Goal: Task Accomplishment & Management: Manage account settings

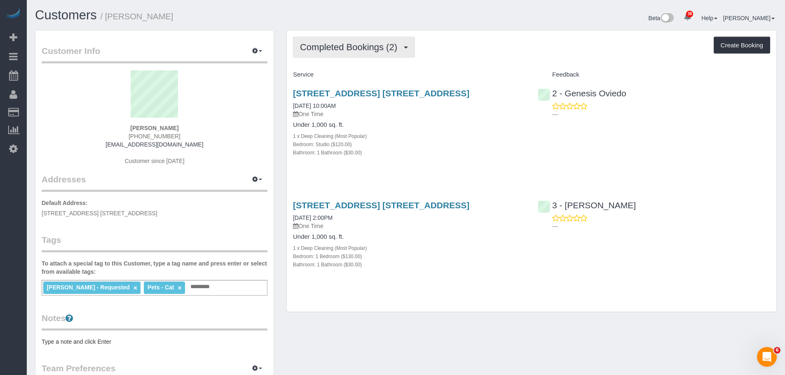
click at [373, 50] on span "Completed Bookings (2)" at bounding box center [350, 47] width 101 height 10
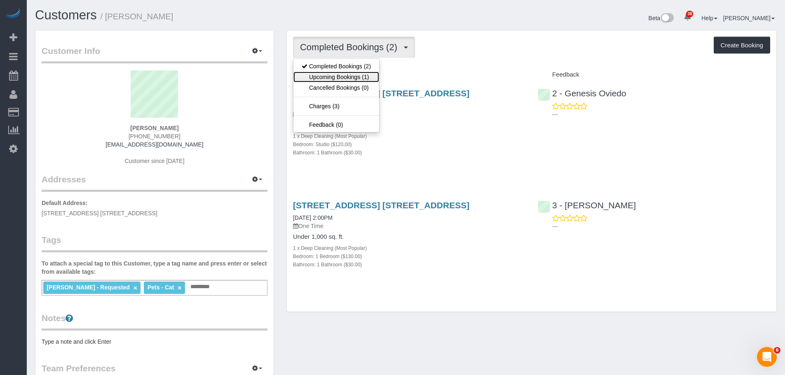
click at [368, 73] on link "Upcoming Bookings (1)" at bounding box center [336, 77] width 86 height 11
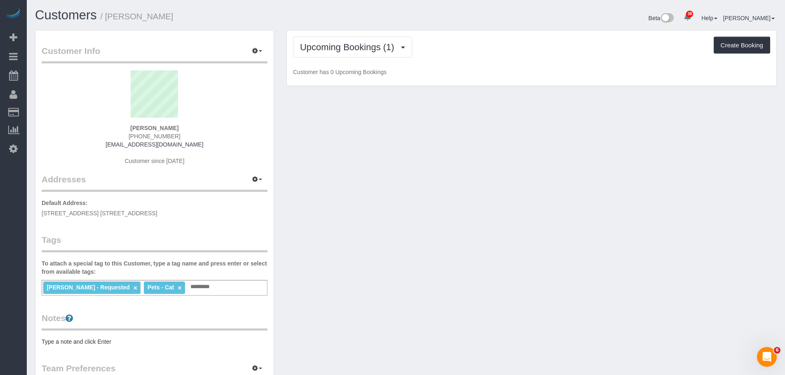
click at [462, 57] on div "Upcoming Bookings (1) Completed Bookings (2) Upcoming Bookings (1) Cancelled Bo…" at bounding box center [531, 47] width 477 height 21
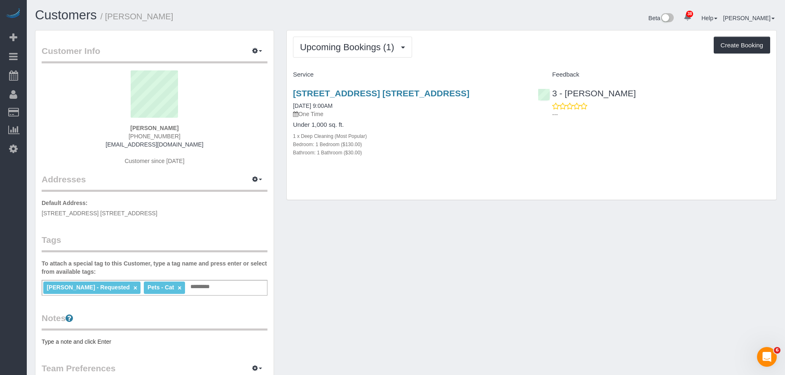
click at [481, 58] on div "Upcoming Bookings (1) Completed Bookings (2) Upcoming Bookings (1) Cancelled Bo…" at bounding box center [531, 115] width 489 height 170
click at [453, 86] on div "10 City Point, Apt. 39h, Brooklyn, NY 11201 10/15/2025 9:00AM One Time Under 1,…" at bounding box center [409, 127] width 245 height 91
click at [453, 89] on link "10 City Point, Apt. 39h, Brooklyn, NY 11201" at bounding box center [381, 93] width 176 height 9
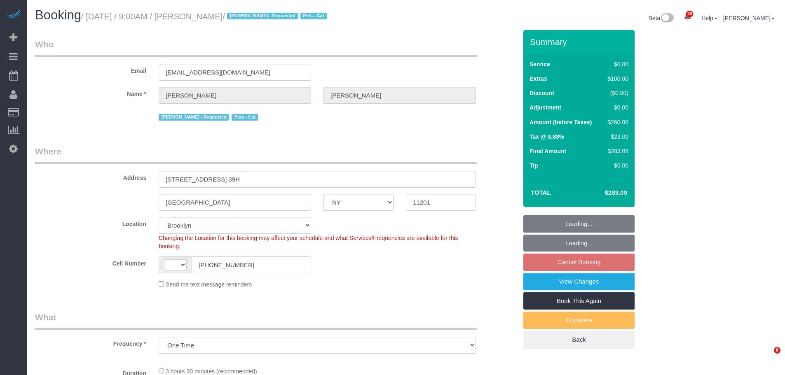
select select "NY"
select select "number:57"
select select "number:74"
select select "number:15"
select select "number:6"
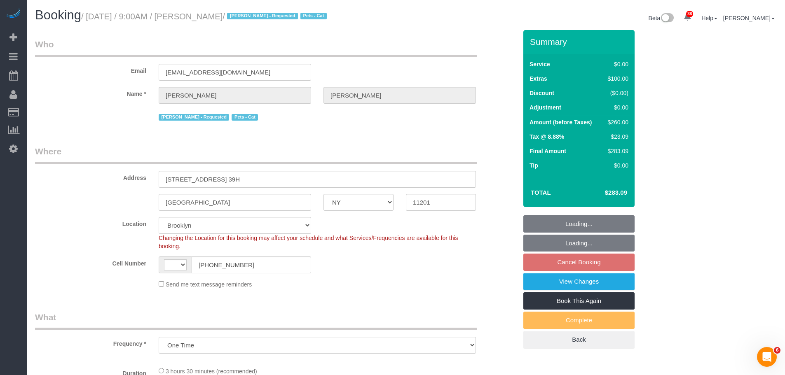
select select "object:975"
select select "string:US"
select select "spot2"
select select "1"
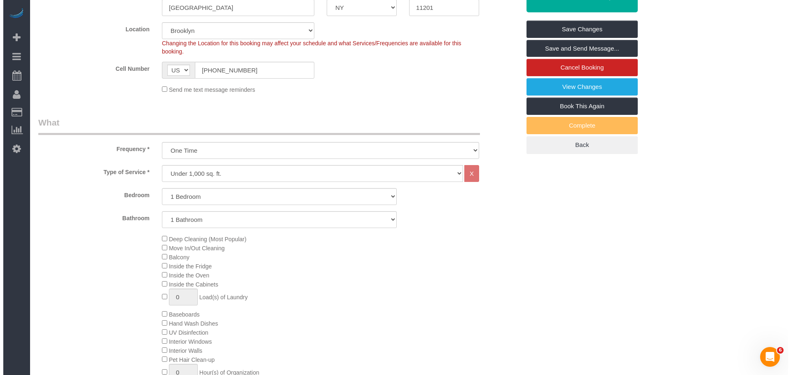
scroll to position [143, 0]
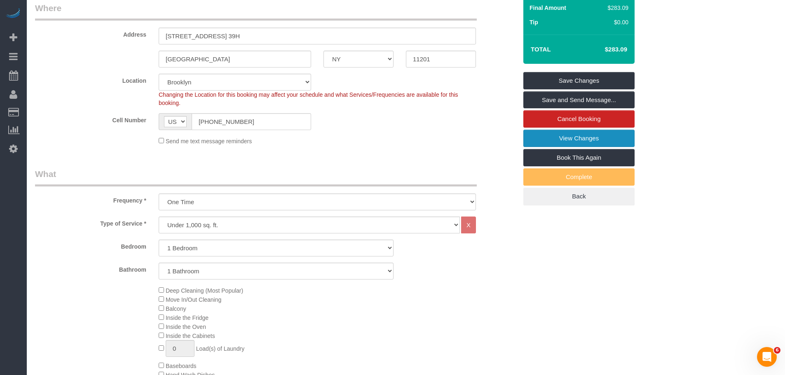
click at [597, 133] on link "View Changes" at bounding box center [578, 138] width 111 height 17
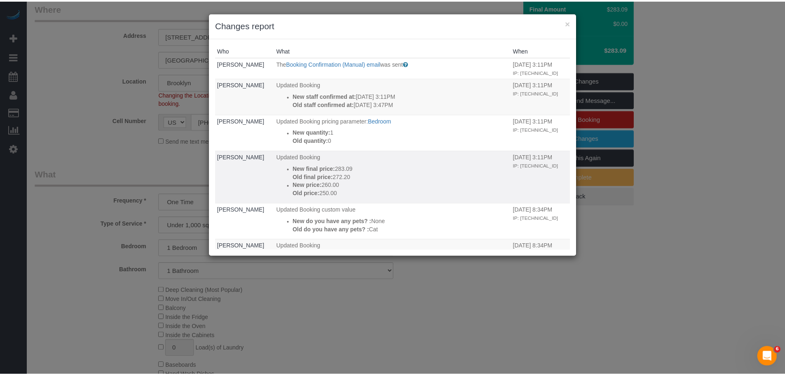
scroll to position [82, 0]
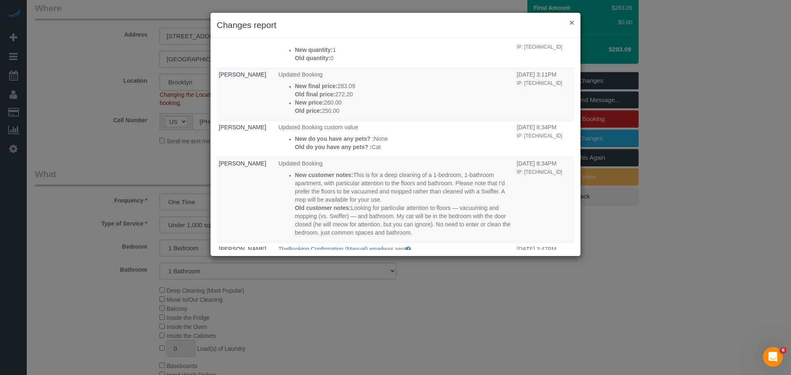
click at [570, 23] on button "×" at bounding box center [571, 22] width 5 height 9
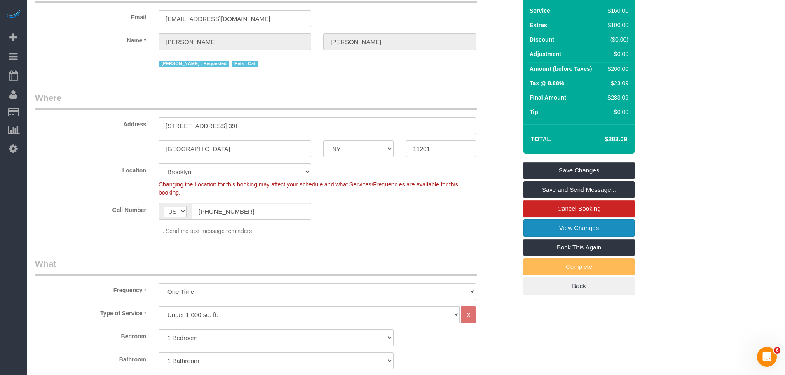
scroll to position [0, 0]
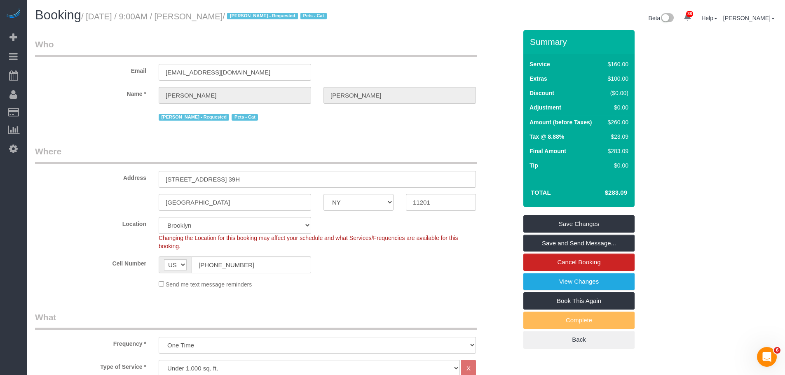
click at [435, 38] on legend "Who" at bounding box center [256, 47] width 442 height 19
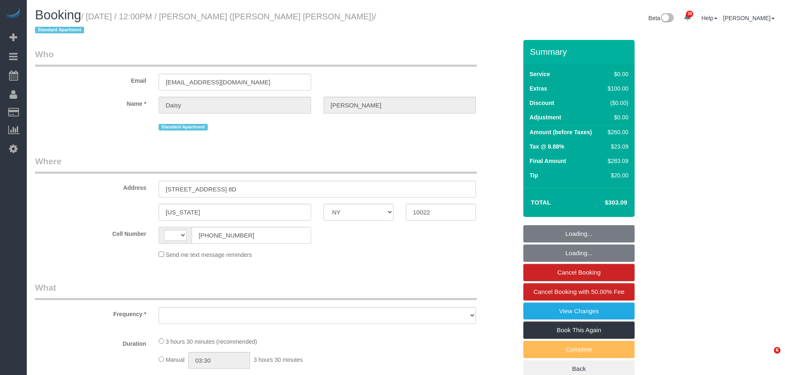
select select "NY"
select select "string:stripe-pm_1PJJ8q4VGloSiKo71LIg9vnU"
select select "string:US"
select select "number:59"
select select "number:75"
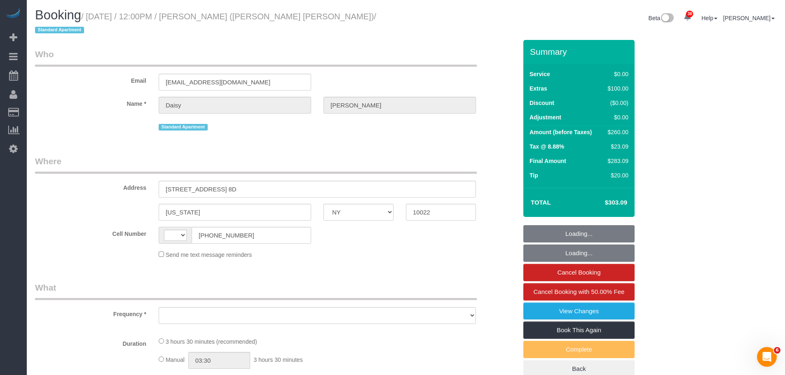
select select "number:15"
select select "number:6"
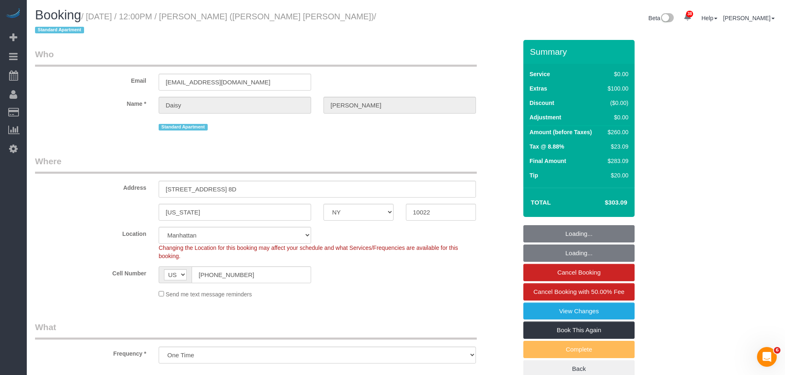
select select "object:971"
select select "spot1"
select select "object:1516"
select select "1"
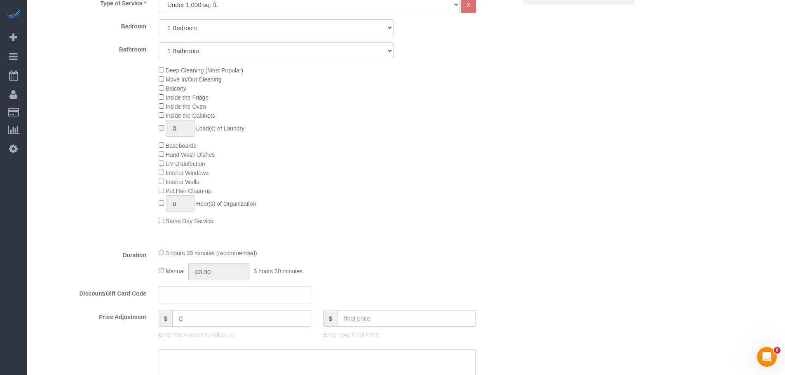
scroll to position [330, 0]
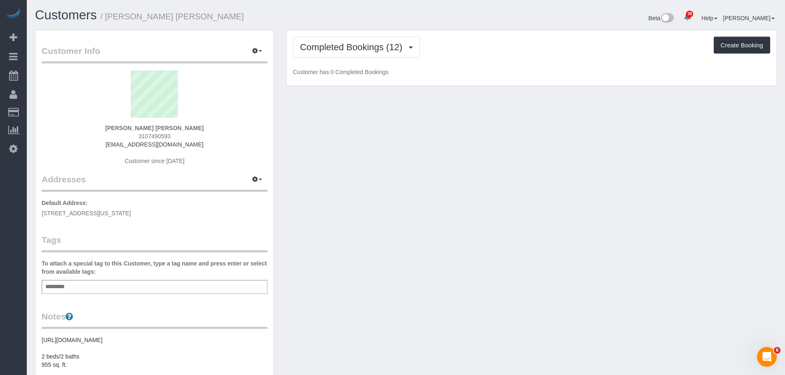
click at [488, 51] on div "Completed Bookings (12) Completed Bookings (12) Upcoming Bookings (6) Cancelled…" at bounding box center [531, 47] width 477 height 21
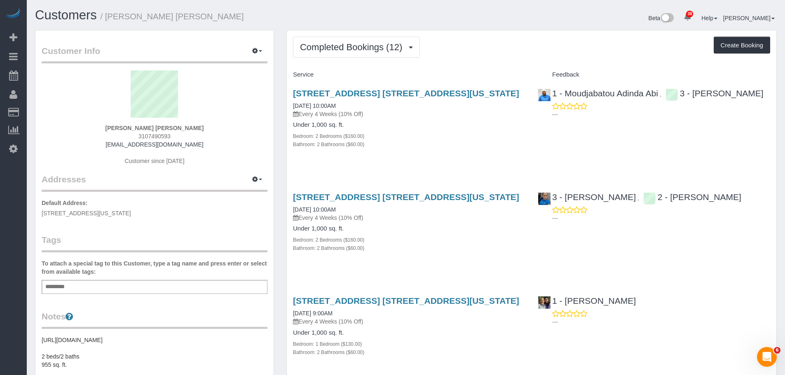
click at [489, 56] on div "Completed Bookings (12) Completed Bookings (12) Upcoming Bookings (6) Cancelled…" at bounding box center [531, 47] width 477 height 21
click at [373, 49] on span "Completed Bookings (12)" at bounding box center [353, 47] width 106 height 10
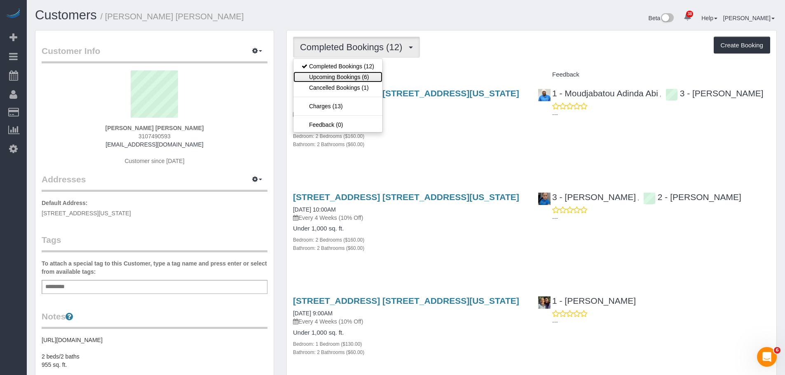
click at [362, 79] on link "Upcoming Bookings (6)" at bounding box center [337, 77] width 89 height 11
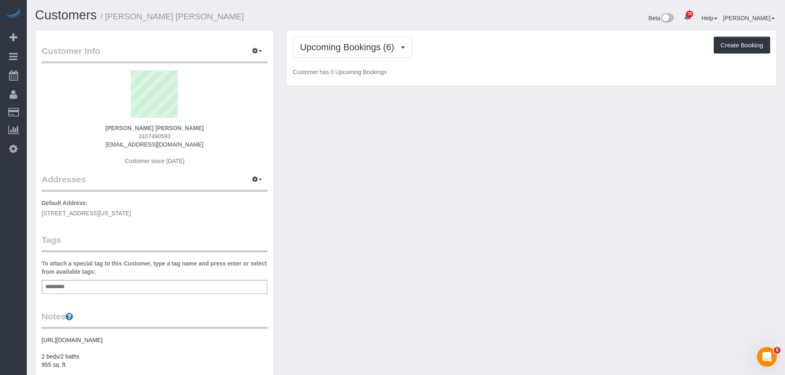
click at [477, 63] on div "Upcoming Bookings (6) Completed Bookings (12) Upcoming Bookings (6) Cancelled B…" at bounding box center [531, 58] width 489 height 56
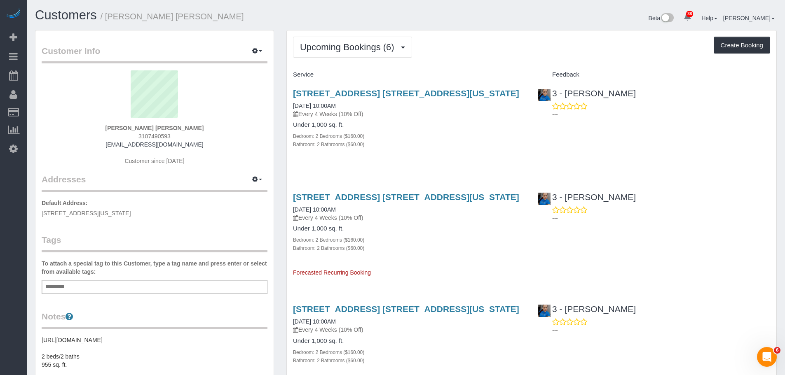
click at [484, 72] on h4 "Service" at bounding box center [409, 74] width 232 height 7
click at [470, 56] on div "Upcoming Bookings (6) Completed Bookings (12) Upcoming Bookings (6) Cancelled B…" at bounding box center [531, 47] width 477 height 21
click at [518, 72] on h4 "Service" at bounding box center [409, 74] width 232 height 7
click at [376, 54] on button "Upcoming Bookings (6)" at bounding box center [352, 47] width 119 height 21
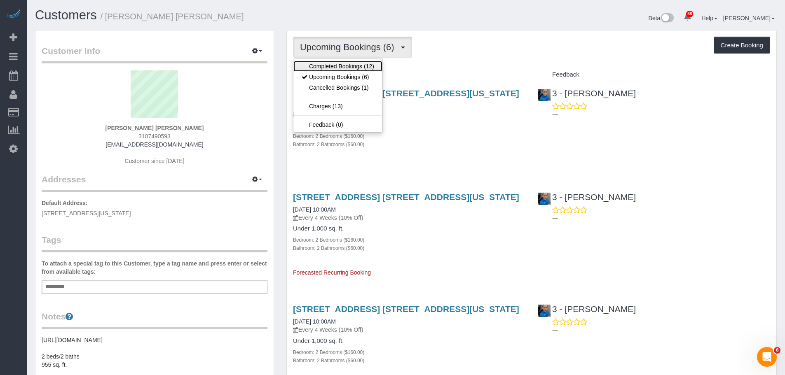
drag, startPoint x: 376, startPoint y: 64, endPoint x: 382, endPoint y: 65, distance: 6.6
click at [376, 64] on link "Completed Bookings (12)" at bounding box center [337, 66] width 89 height 11
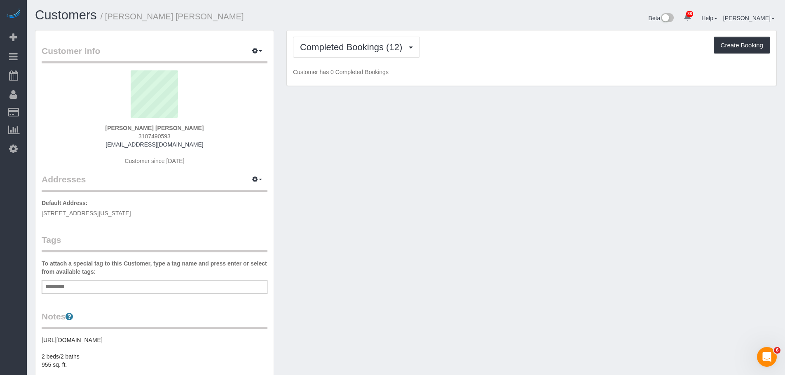
click at [456, 51] on div "Completed Bookings (12) Completed Bookings (12) Upcoming Bookings (6) Cancelled…" at bounding box center [531, 47] width 477 height 21
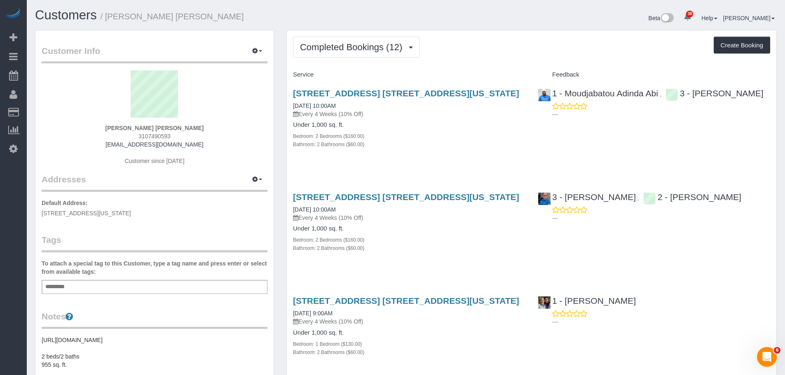
click at [355, 47] on span "Completed Bookings (12)" at bounding box center [353, 47] width 106 height 10
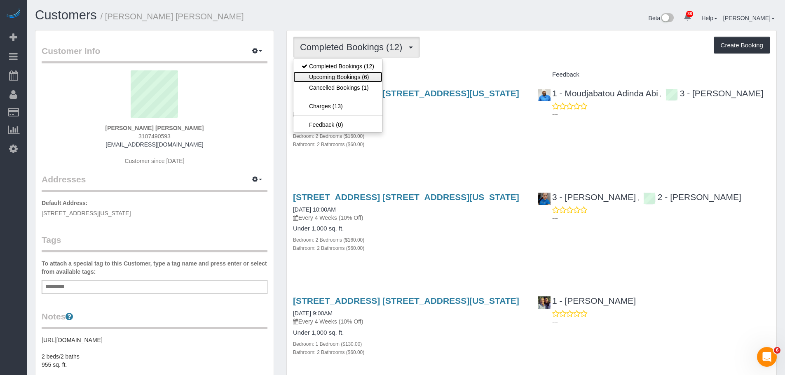
click at [355, 75] on link "Upcoming Bookings (6)" at bounding box center [337, 77] width 89 height 11
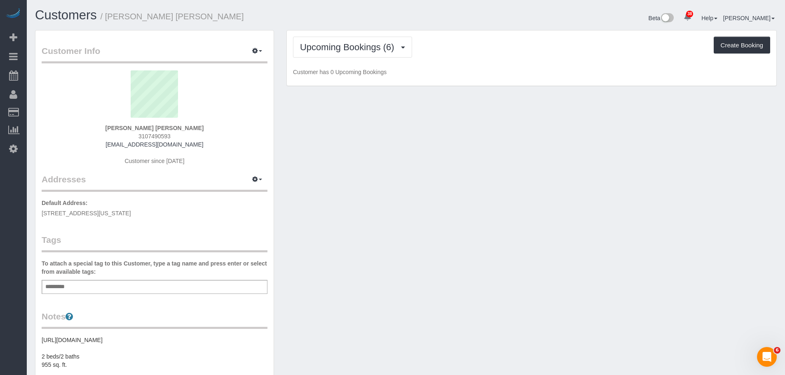
click at [491, 59] on div "Upcoming Bookings (6) Completed Bookings (12) Upcoming Bookings (6) Cancelled B…" at bounding box center [531, 58] width 489 height 56
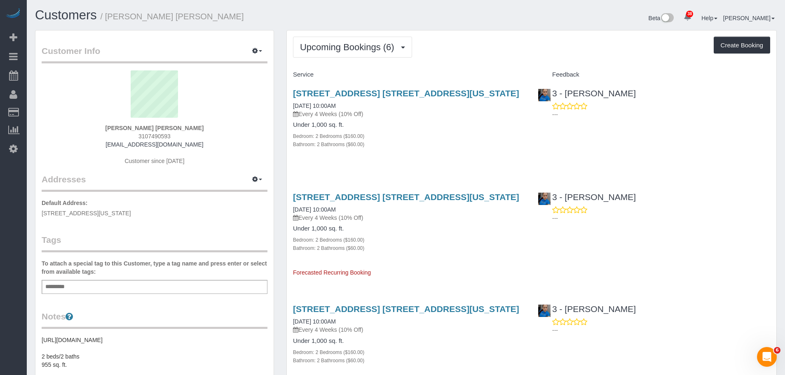
click at [437, 72] on h4 "Service" at bounding box center [409, 74] width 232 height 7
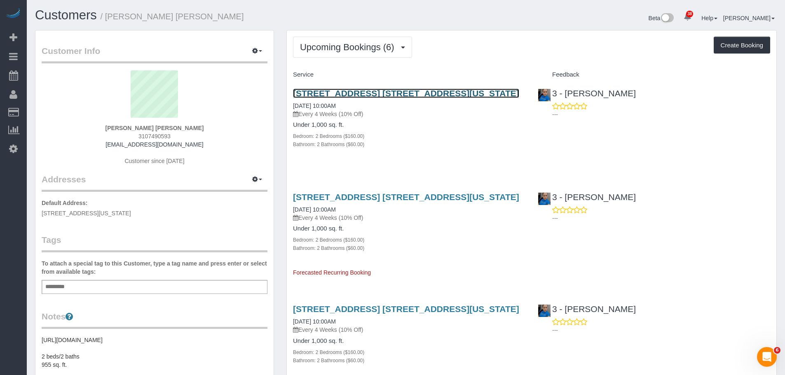
click at [435, 93] on link "20 West 64th Street, Apt. 9l, New York, NY 10023" at bounding box center [406, 93] width 226 height 9
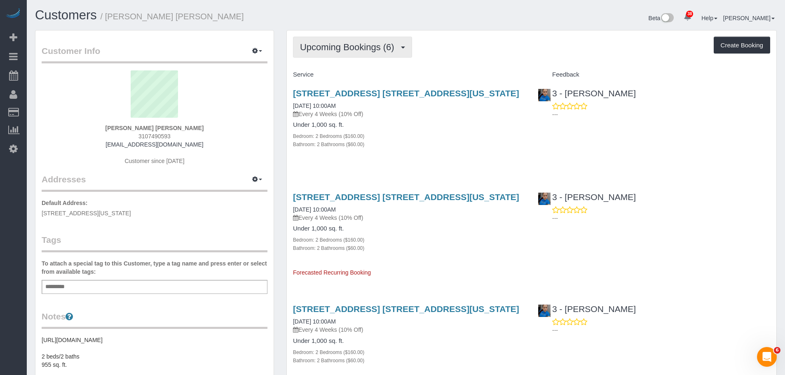
click at [360, 47] on span "Upcoming Bookings (6)" at bounding box center [349, 47] width 98 height 10
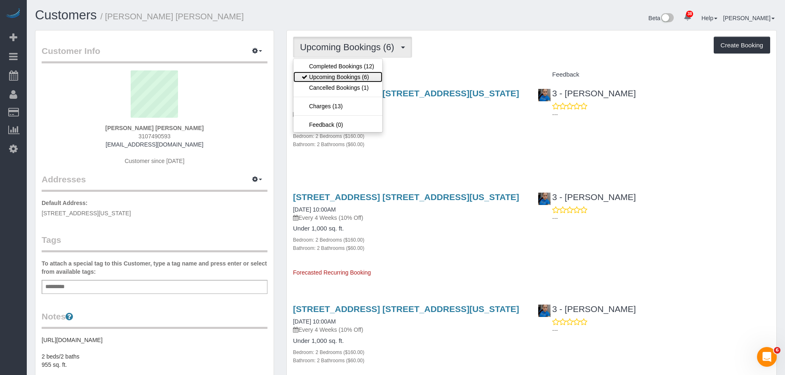
click at [359, 76] on link "Upcoming Bookings (6)" at bounding box center [337, 77] width 89 height 11
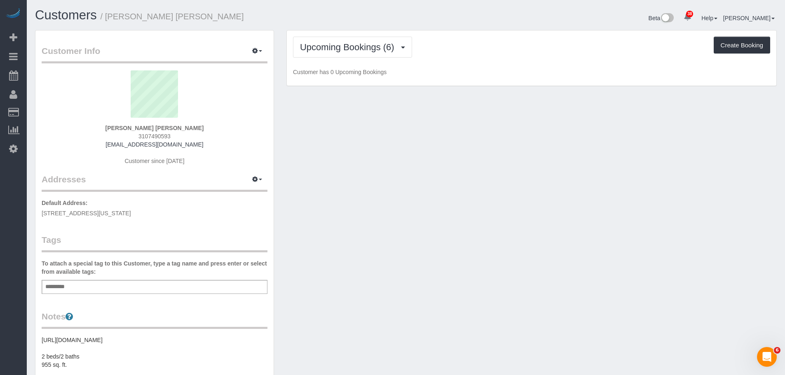
click at [456, 66] on div "Upcoming Bookings (6) Completed Bookings (12) Upcoming Bookings (6) Cancelled B…" at bounding box center [531, 58] width 489 height 56
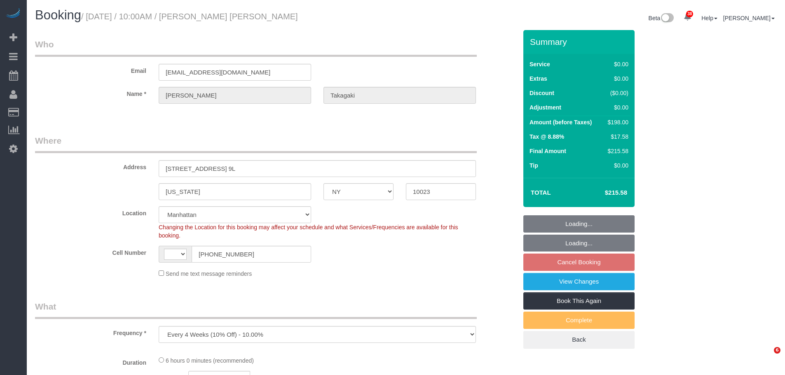
select select "NY"
select select "number:89"
select select "number:90"
select select "number:15"
select select "number:6"
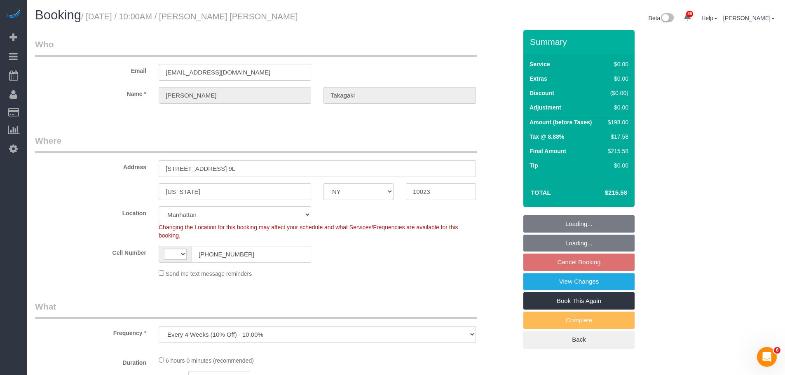
select select "object:957"
select select "string:US"
select select "string:stripe-pm_1Pv42p4VGloSiKo7AW19V9U9"
select select "spot3"
select select "2"
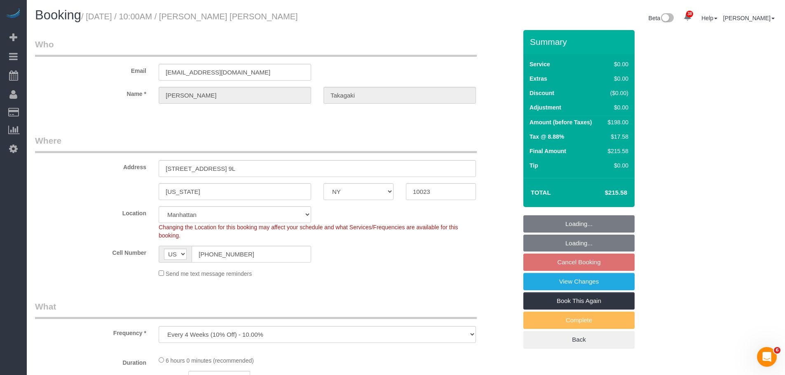
select select "2"
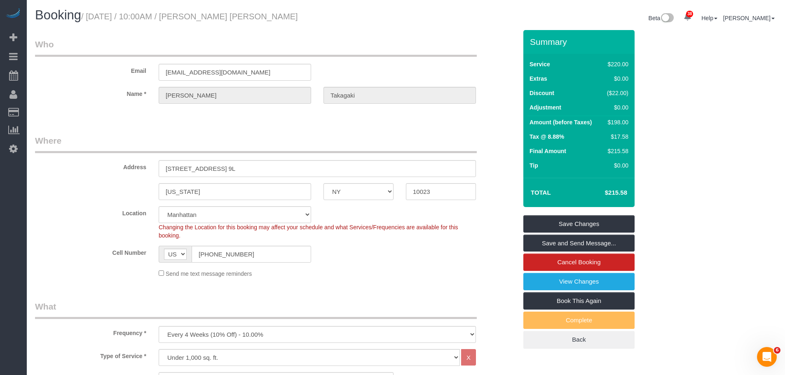
click at [100, 16] on small "/ October 16, 2025 / 10:00AM / Marc Aaron Takagaki" at bounding box center [189, 16] width 217 height 9
click at [254, 12] on small "/ October 16, 2025 / 10:00AM / Marc Aaron Takagaki" at bounding box center [189, 16] width 217 height 9
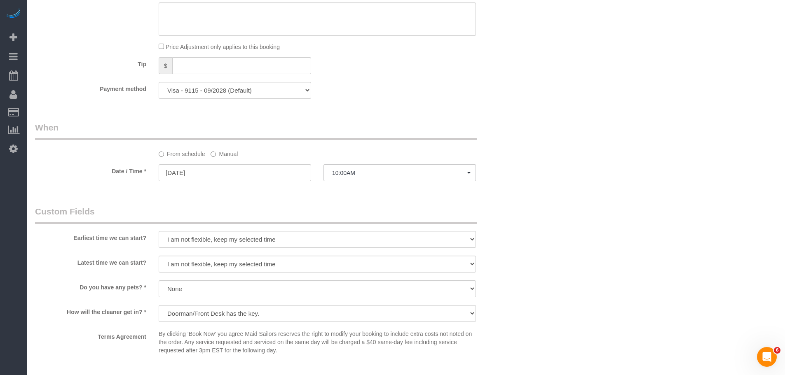
scroll to position [700, 0]
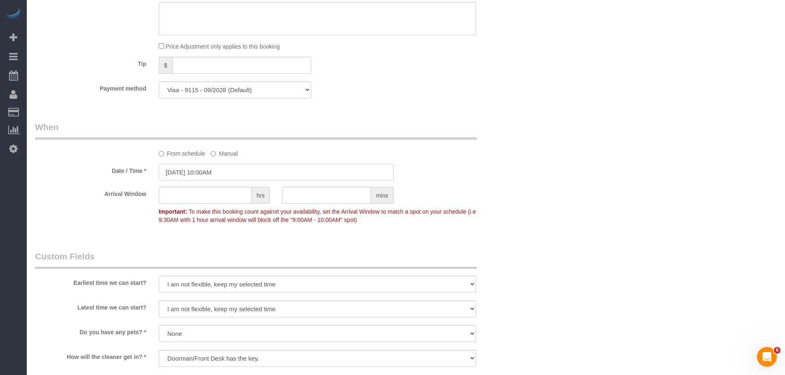
click at [214, 169] on input "10/16/2025 10:00AM" at bounding box center [276, 172] width 235 height 17
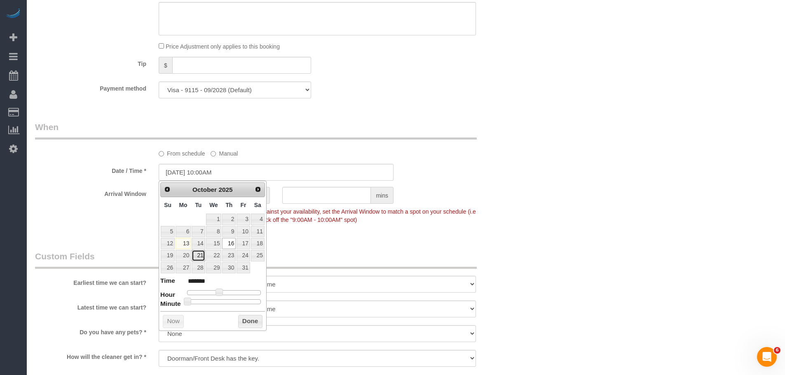
click at [198, 257] on link "21" at bounding box center [198, 255] width 13 height 11
type input "10/21/2025 10:00AM"
drag, startPoint x: 251, startPoint y: 322, endPoint x: 256, endPoint y: 316, distance: 7.3
click at [251, 322] on button "Done" at bounding box center [250, 321] width 24 height 13
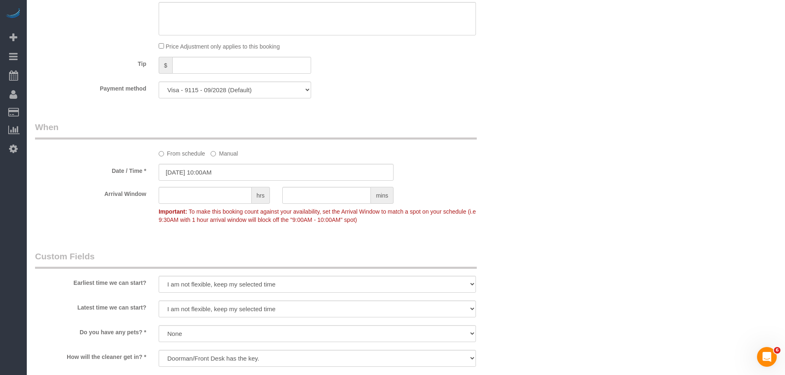
click at [499, 168] on div "Date / Time * 10/21/2025 10:00AM" at bounding box center [276, 172] width 494 height 17
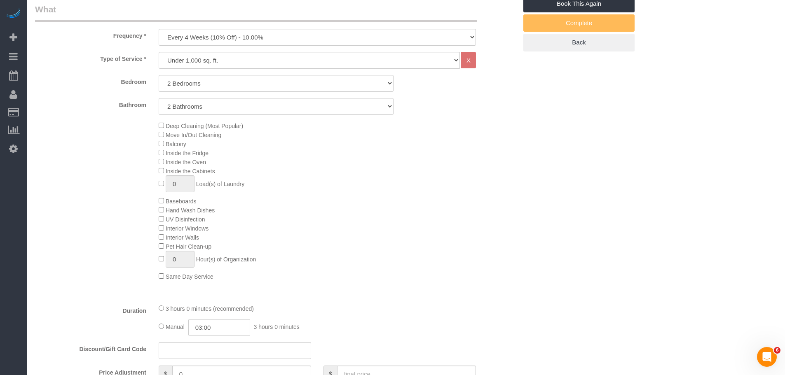
scroll to position [165, 0]
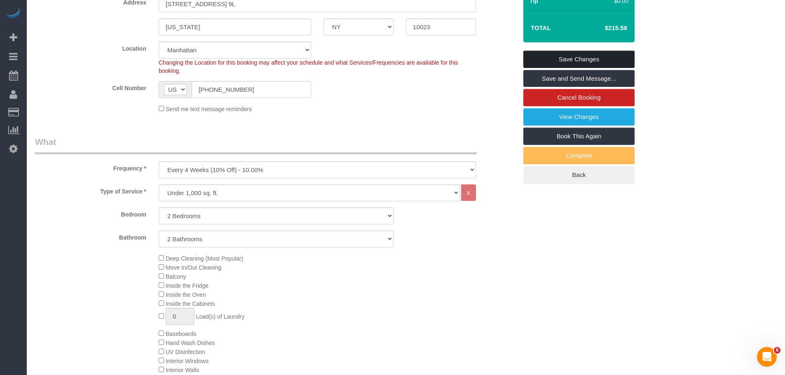
click at [582, 54] on link "Save Changes" at bounding box center [578, 59] width 111 height 17
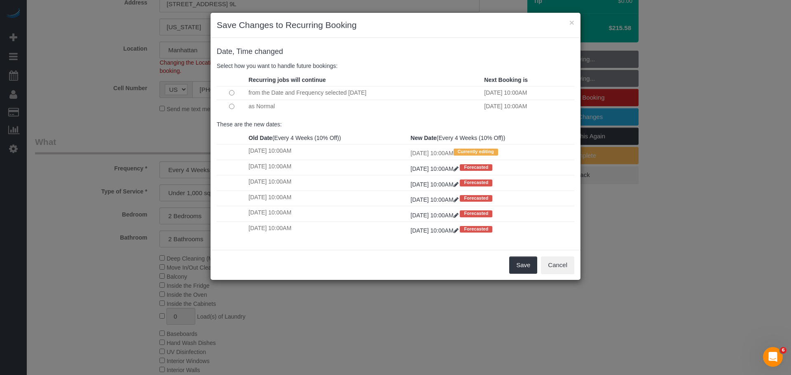
click at [686, 44] on div "× Save Changes to Recurring Booking Date, Time changed Select how you want to h…" at bounding box center [395, 187] width 791 height 375
click at [234, 106] on td at bounding box center [232, 107] width 30 height 14
click at [525, 264] on button "Save" at bounding box center [523, 265] width 28 height 17
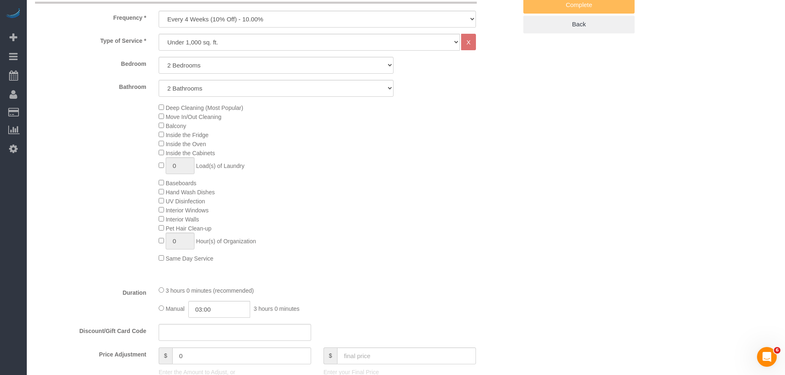
scroll to position [412, 0]
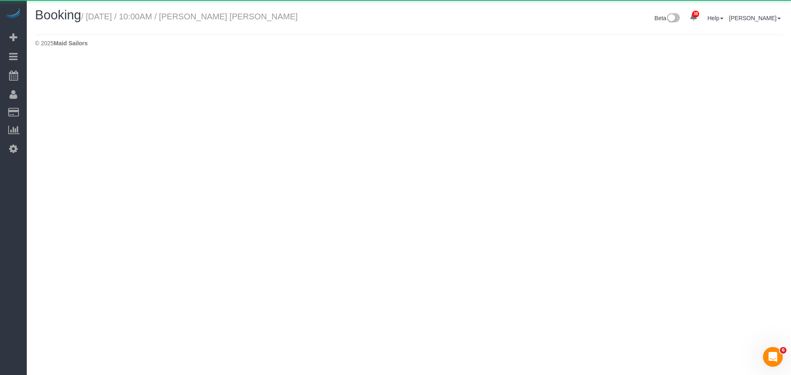
select select "NY"
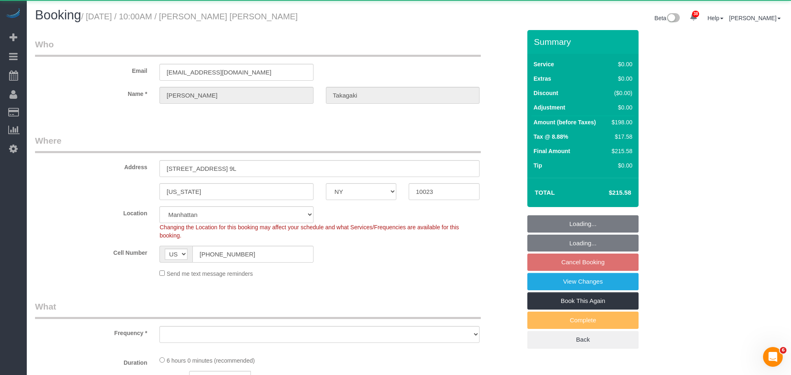
select select "object:3433"
select select "string:stripe-pm_1Pv42p4VGloSiKo7AW19V9U9"
select select "number:89"
select select "number:90"
select select "number:15"
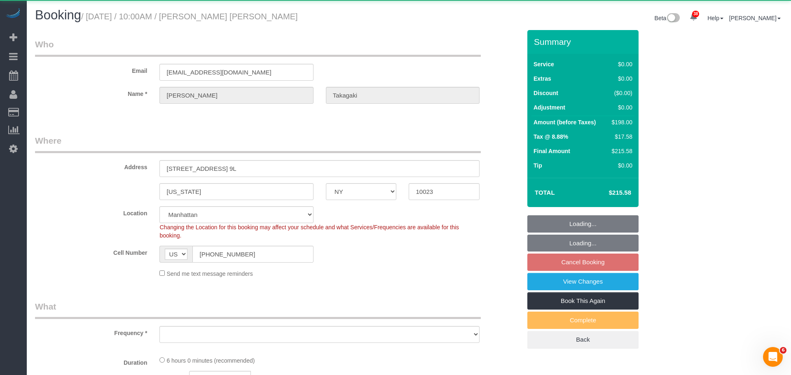
select select "number:6"
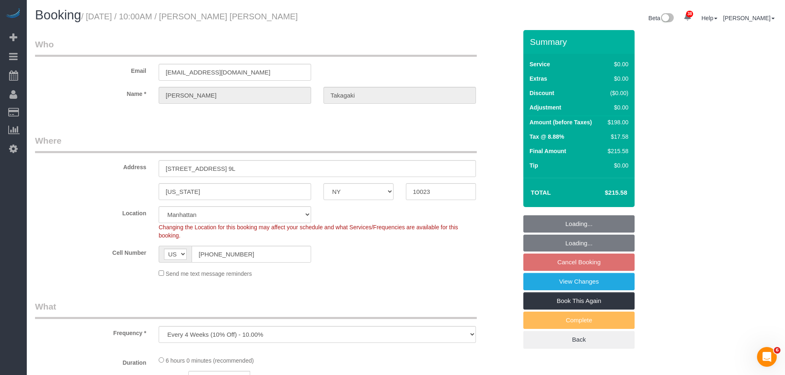
select select "spot58"
select select "object:4127"
select select "2"
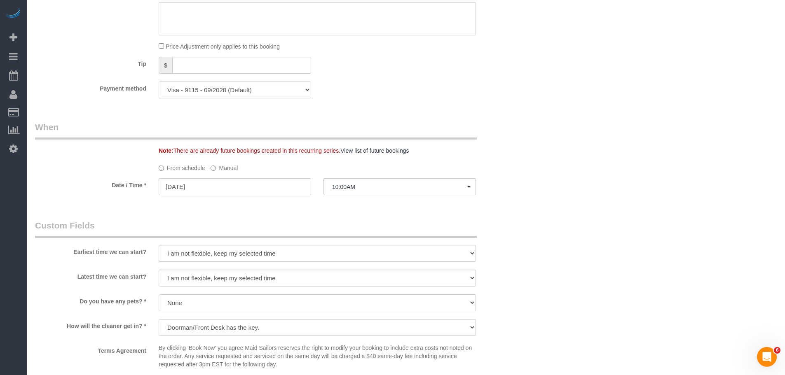
scroll to position [783, 0]
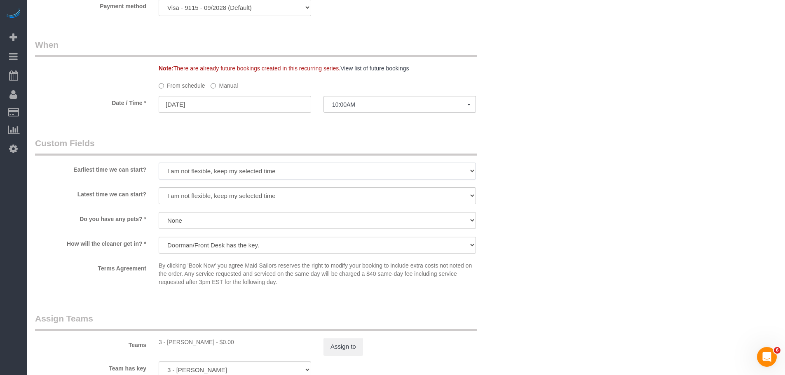
click at [293, 171] on select "I am not flexible, keep my selected time 8:00 AM 9:00 AM 10:00 AM 11:00 AM 12:0…" at bounding box center [317, 171] width 317 height 17
select select "number:57"
click at [159, 163] on select "I am not flexible, keep my selected time 8:00 AM 9:00 AM 10:00 AM 11:00 AM 12:0…" at bounding box center [317, 171] width 317 height 17
click at [272, 197] on select "I am not flexible, keep my selected time 8:00 AM 9:00 AM 10:00 AM 11:00 AM 12:0…" at bounding box center [317, 195] width 317 height 17
select select "number:75"
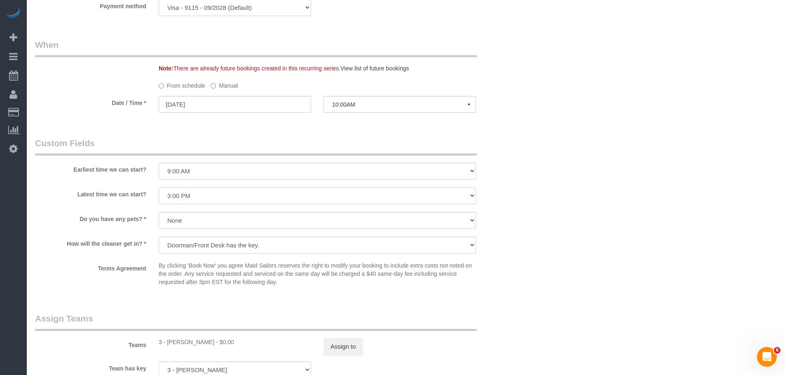
click at [159, 187] on select "I am not flexible, keep my selected time 8:00 AM 9:00 AM 10:00 AM 11:00 AM 12:0…" at bounding box center [317, 195] width 317 height 17
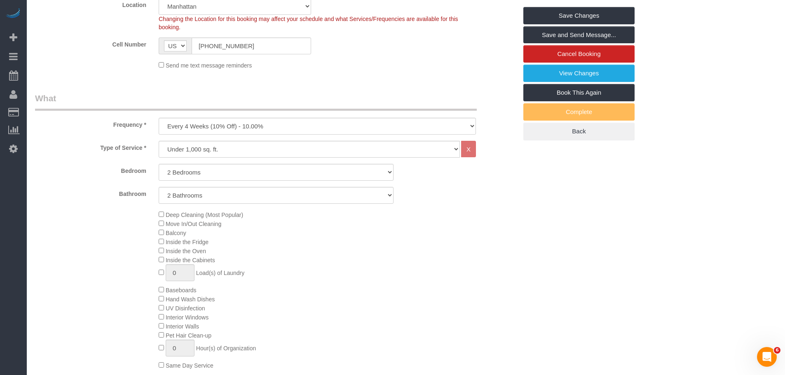
scroll to position [124, 0]
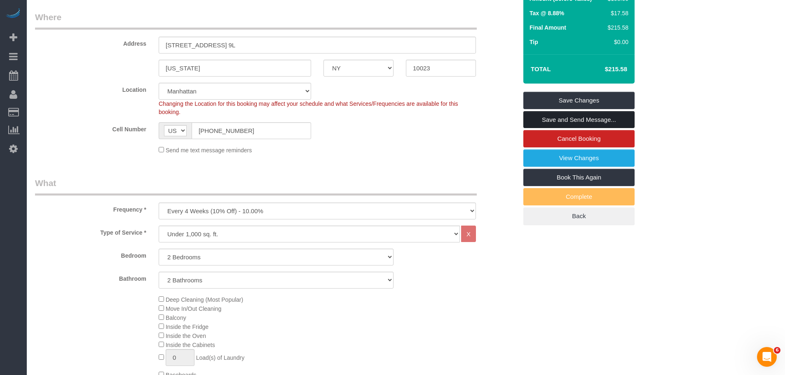
click at [574, 120] on link "Save and Send Message..." at bounding box center [578, 119] width 111 height 17
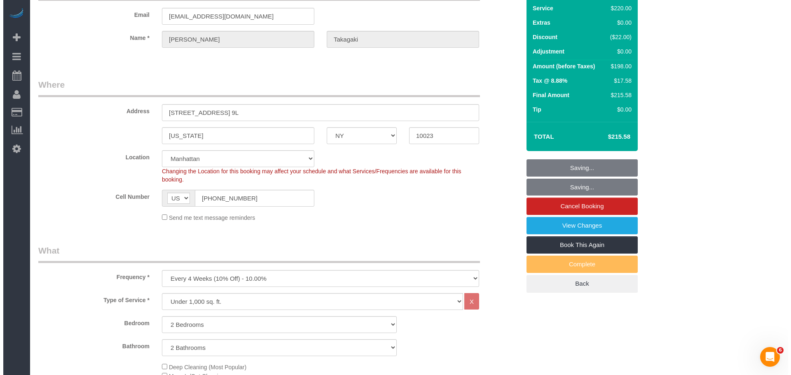
scroll to position [0, 0]
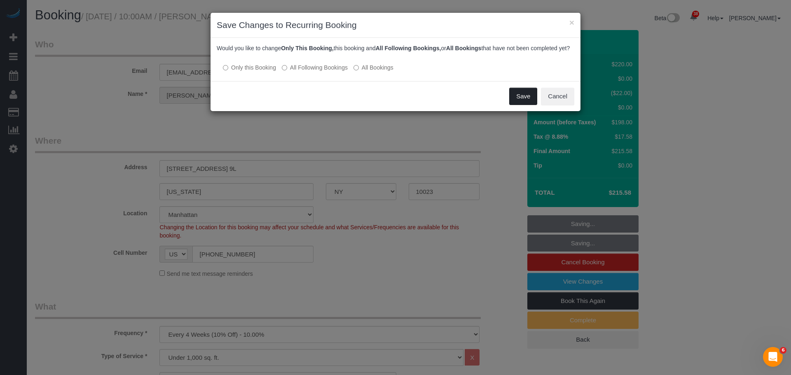
click at [526, 105] on button "Save" at bounding box center [523, 96] width 28 height 17
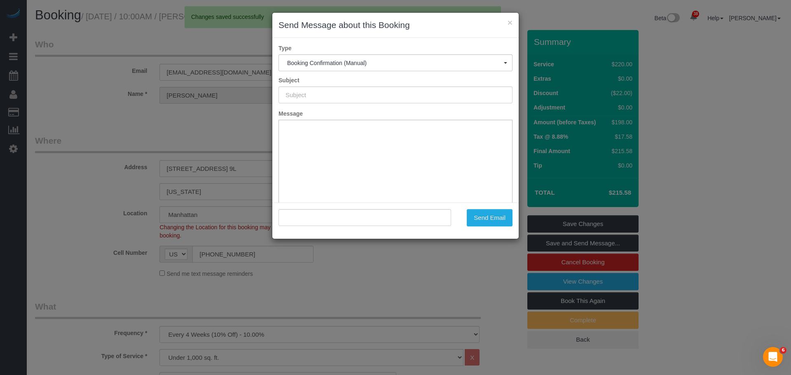
type input "Cleaning Confirmed for 10/21/2025 at 10:00am"
type input ""Marc Aaron Takagaki" <mtakagaki21@gmail.com>"
drag, startPoint x: 418, startPoint y: 93, endPoint x: 190, endPoint y: 98, distance: 228.6
click at [146, 95] on div "× Send Message about this Booking Type Booking Confirmation (Manual) Booking Co…" at bounding box center [395, 187] width 791 height 375
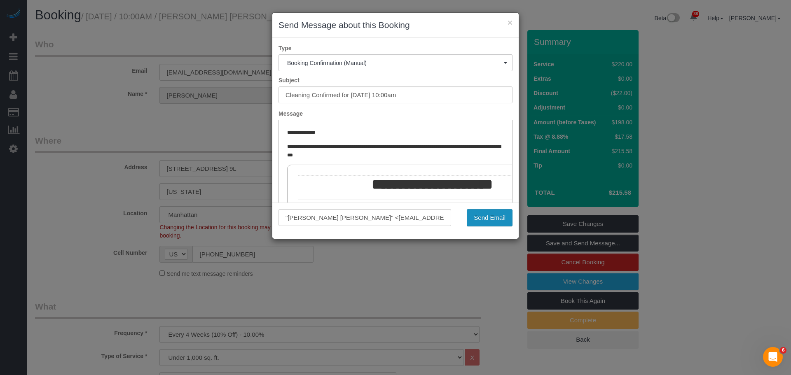
click at [496, 221] on button "Send Email" at bounding box center [490, 217] width 46 height 17
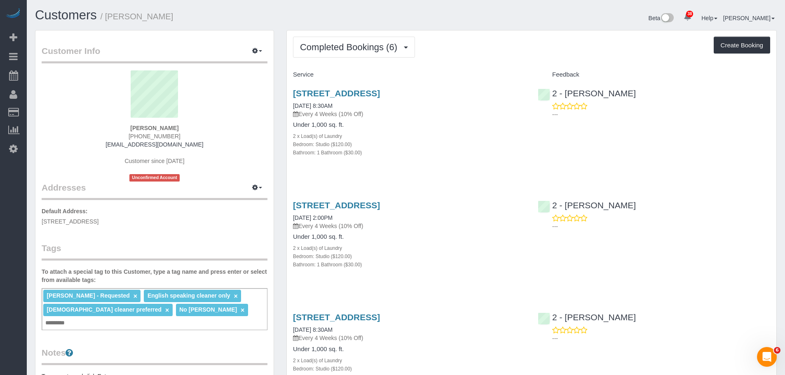
click at [449, 51] on div "Completed Bookings (6) Completed Bookings (6) Upcoming Bookings (0) Cancelled B…" at bounding box center [531, 47] width 477 height 21
click at [380, 93] on link "[STREET_ADDRESS]" at bounding box center [336, 93] width 87 height 9
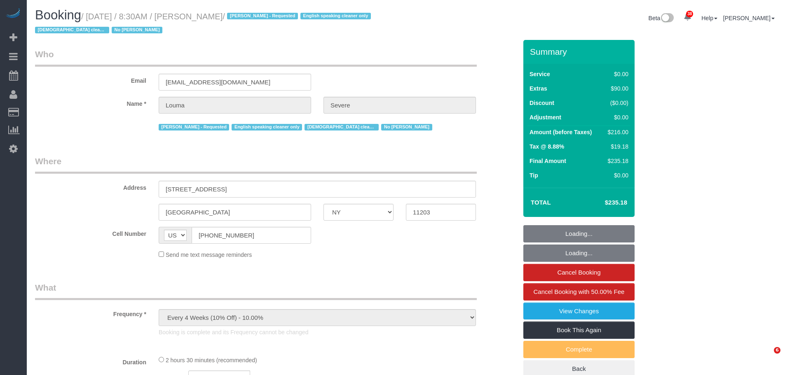
select select "NY"
select select "string:stripe-pm_1ROkl94VGloSiKo77wB9HPmQ"
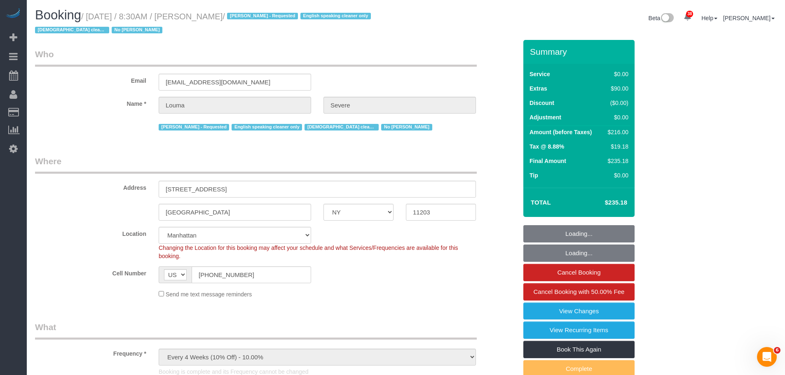
select select "number:56"
select select "number:74"
select select "number:15"
select select "number:5"
select select "object:1111"
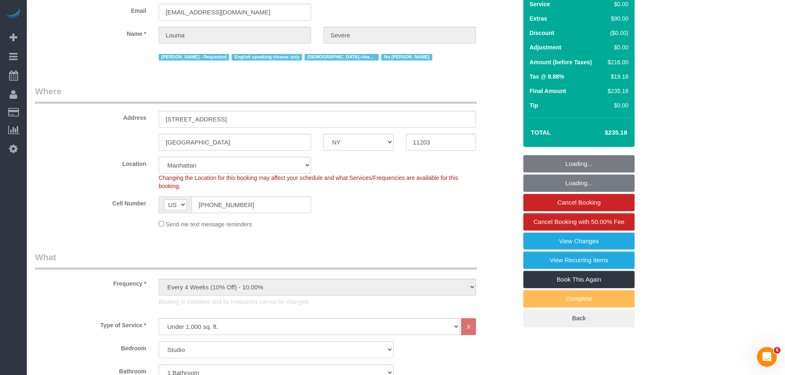
scroll to position [206, 0]
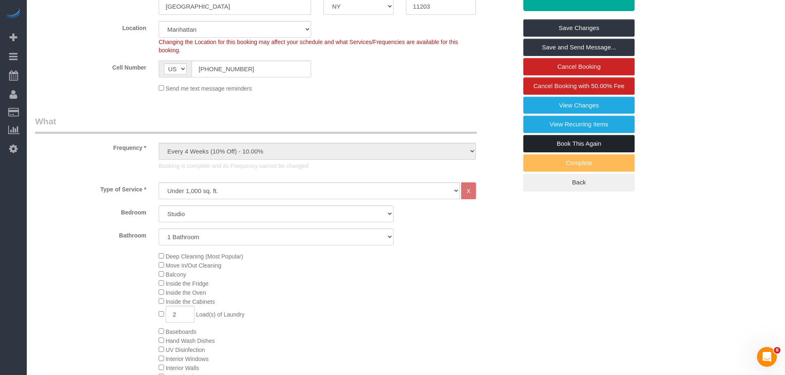
drag, startPoint x: 580, startPoint y: 142, endPoint x: 544, endPoint y: 151, distance: 37.0
click at [580, 142] on link "Book This Again" at bounding box center [578, 143] width 111 height 17
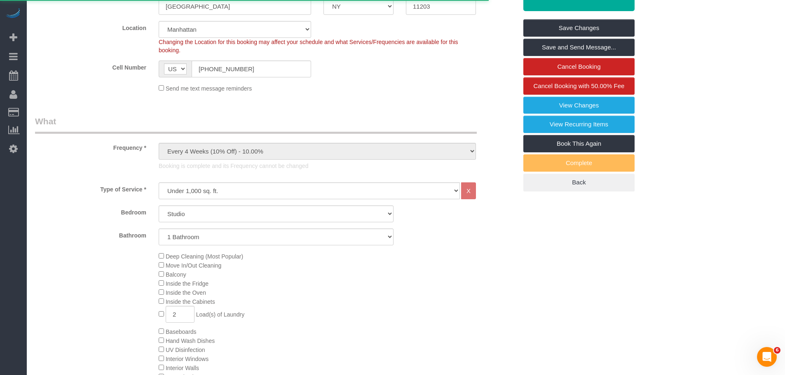
select select "NY"
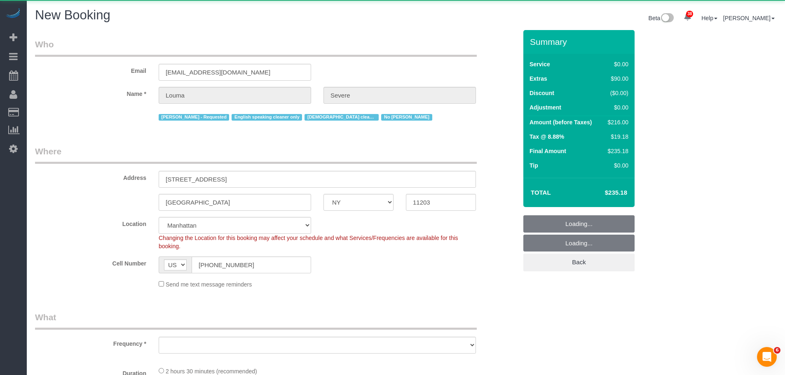
select select "object:2893"
select select "number:56"
select select "number:74"
select select "number:15"
select select "number:5"
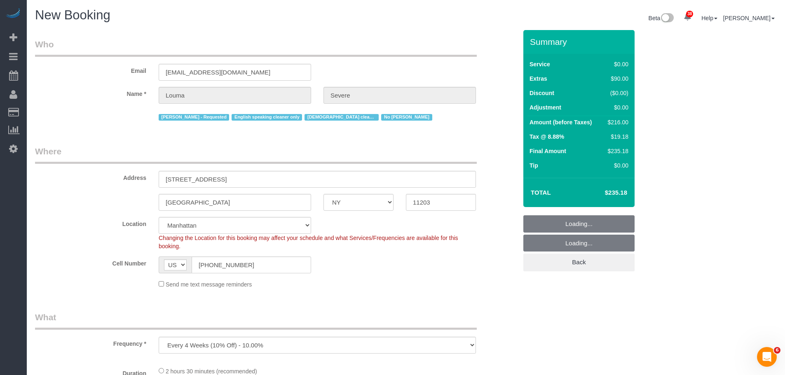
select select "string:stripe-pm_1ROkl94VGloSiKo77wB9HPmQ"
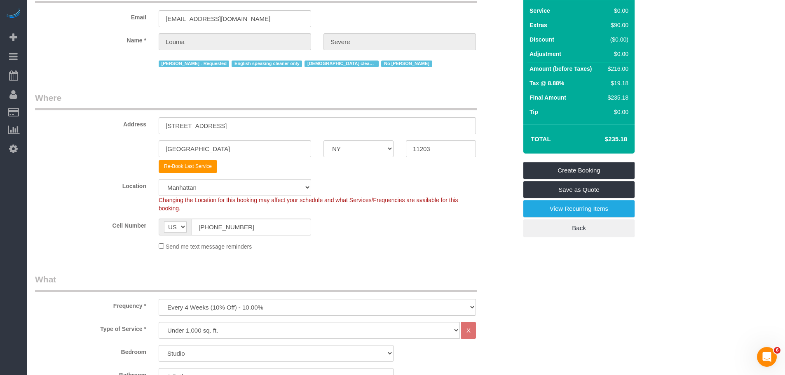
scroll to position [165, 0]
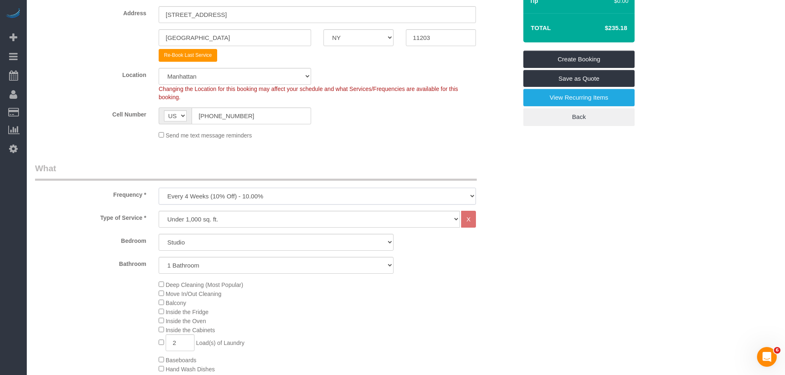
click at [299, 192] on select "One Time Weekly (20% Off) - 20.00% Every 2 Weeks (15% Off) - 15.00% Every 4 Wee…" at bounding box center [317, 196] width 317 height 17
select select "object:3048"
click at [159, 188] on select "One Time Weekly (20% Off) - 20.00% Every 2 Weeks (15% Off) - 15.00% Every 4 Wee…" at bounding box center [317, 196] width 317 height 17
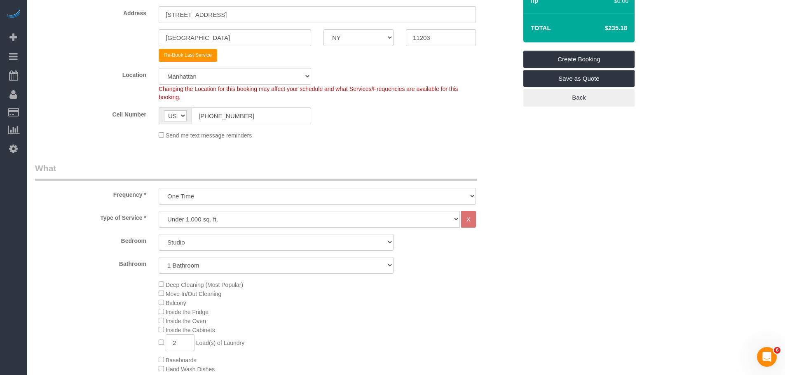
type input "0"
click at [348, 309] on div "Deep Cleaning (Most Popular) Move In/Out Cleaning Balcony Inside the Fridge Ins…" at bounding box center [337, 360] width 371 height 160
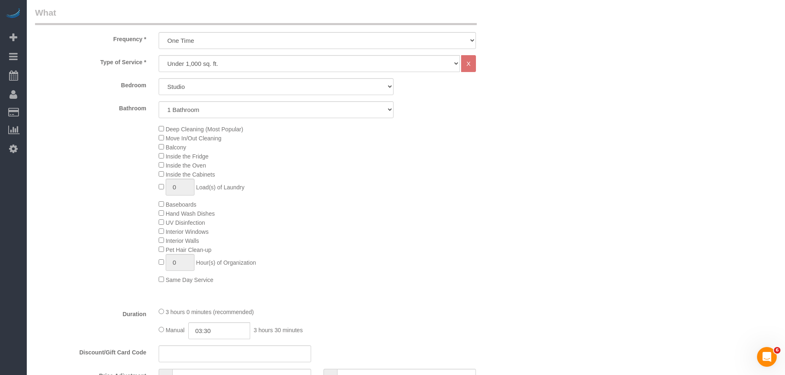
scroll to position [371, 0]
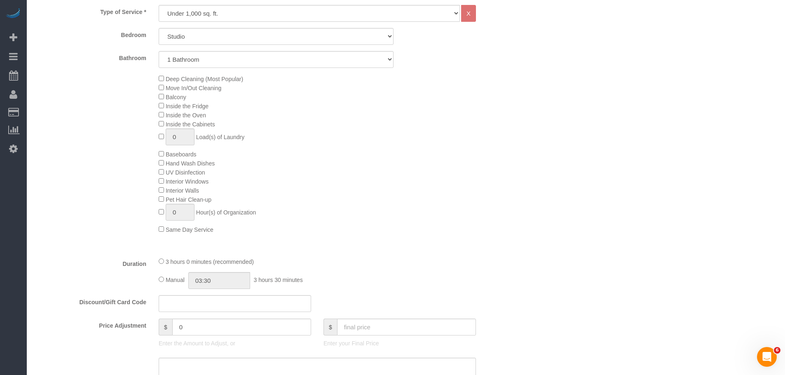
click at [418, 231] on div "Deep Cleaning (Most Popular) Move In/Out Cleaning Balcony Inside the Fridge Ins…" at bounding box center [337, 154] width 371 height 160
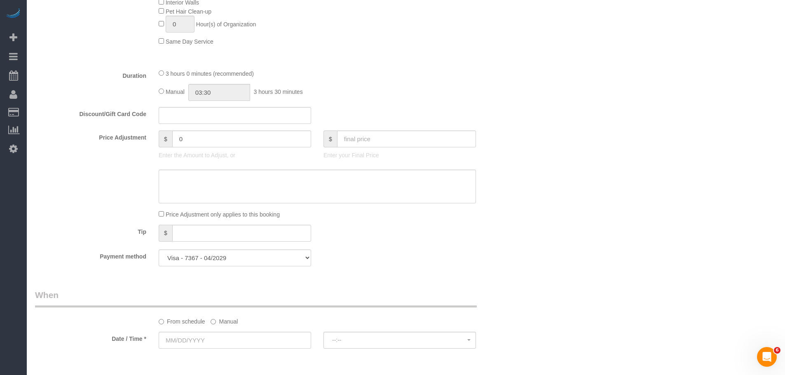
scroll to position [741, 0]
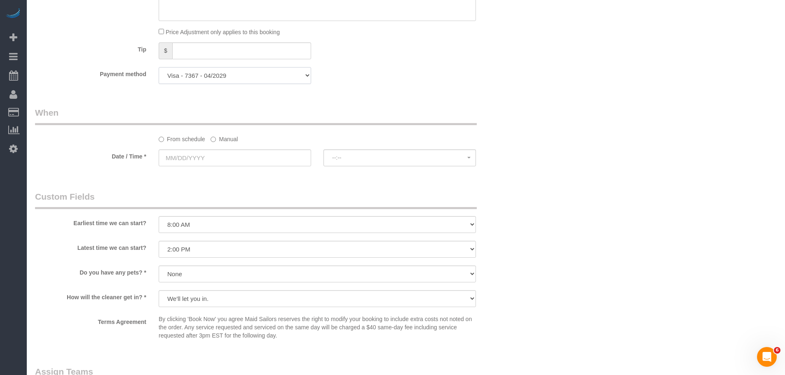
click at [251, 79] on select "Visa - 8261 - 04/2028 Visa - 7367 - 04/2029 Mastercard - 3142 - 07/2029 (Defaul…" at bounding box center [235, 75] width 152 height 17
select select "string:stripe-pm_1SHsO54VGloSiKo7rFzr8mYS"
click at [159, 67] on select "Visa - 8261 - 04/2028 Visa - 7367 - 04/2029 Mastercard - 3142 - 07/2029 (Defaul…" at bounding box center [235, 75] width 152 height 17
click at [418, 78] on div "Payment method Visa - 8261 - 04/2028 Visa - 7367 - 04/2029 Mastercard - 3142 - …" at bounding box center [276, 75] width 494 height 17
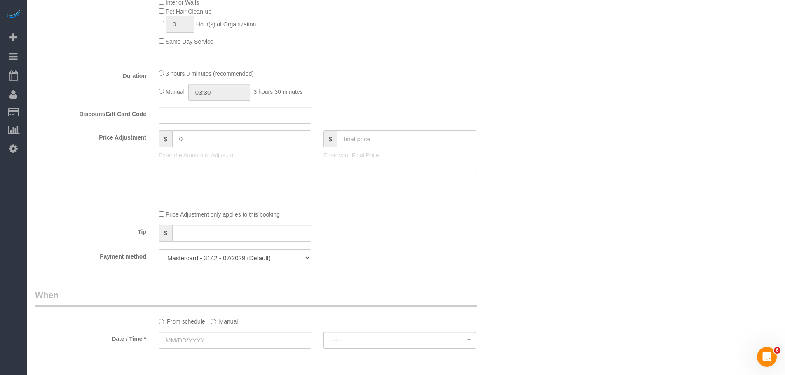
scroll to position [600, 0]
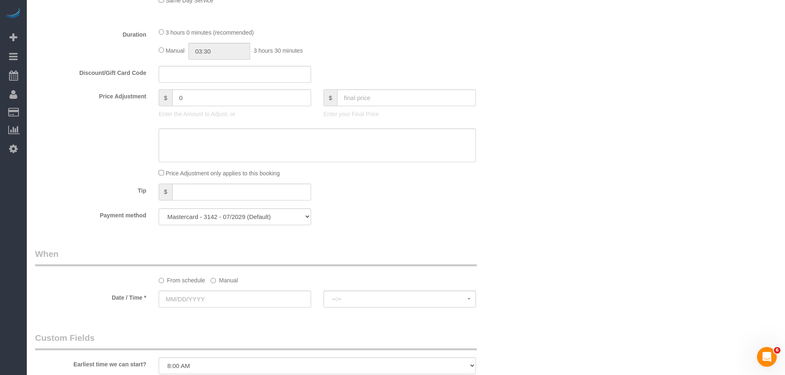
click at [216, 281] on label "Manual" at bounding box center [223, 278] width 27 height 11
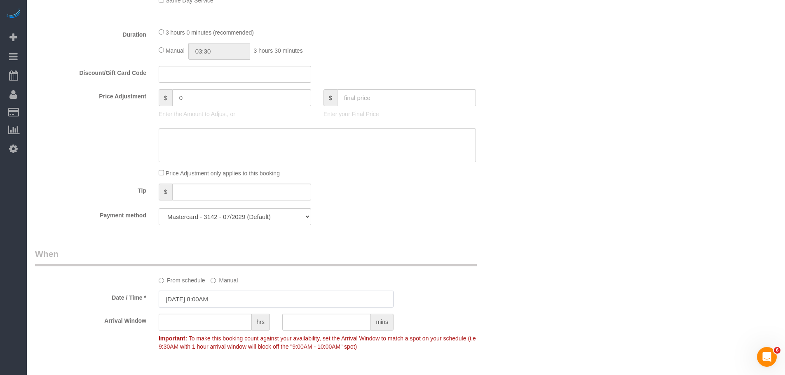
click at [240, 302] on input "10/13/2025 8:00AM" at bounding box center [276, 299] width 235 height 17
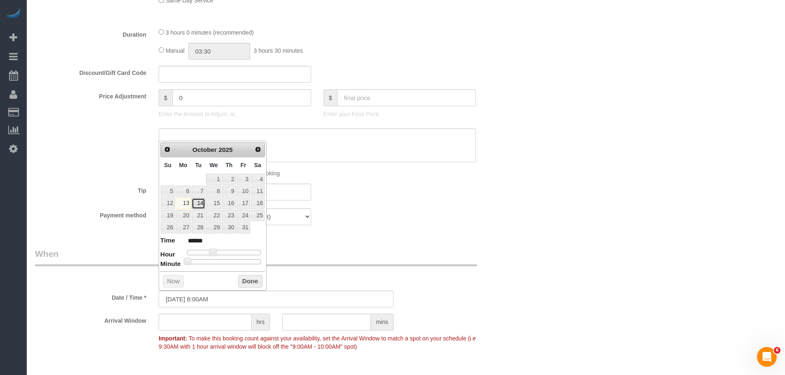
click at [198, 203] on link "14" at bounding box center [198, 203] width 13 height 11
click at [212, 253] on span at bounding box center [212, 252] width 7 height 7
type input "[DATE] 9:00AM"
type input "******"
type input "[DATE] 10:00AM"
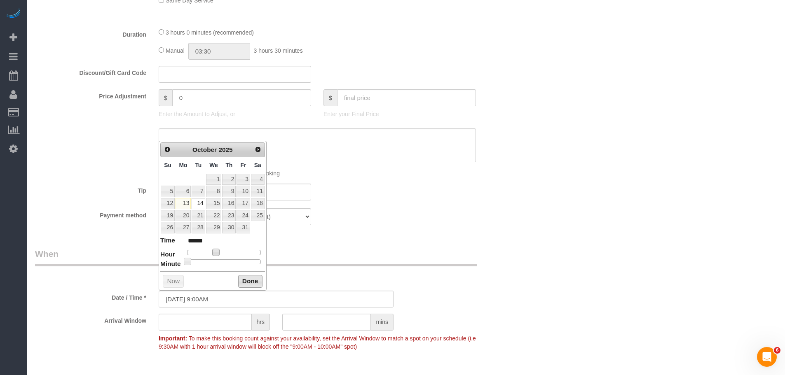
type input "*******"
click at [250, 281] on button "Done" at bounding box center [250, 281] width 24 height 13
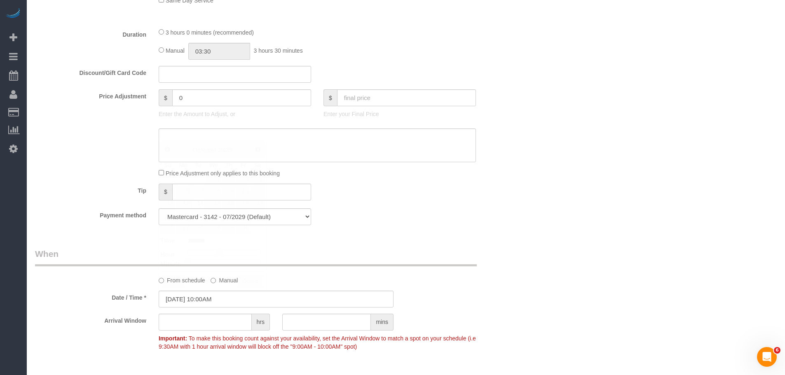
click at [549, 234] on div "Who Email loumasevere123@gmail.com Name * Louma Severe Alton Jasper - Requested…" at bounding box center [405, 117] width 741 height 1374
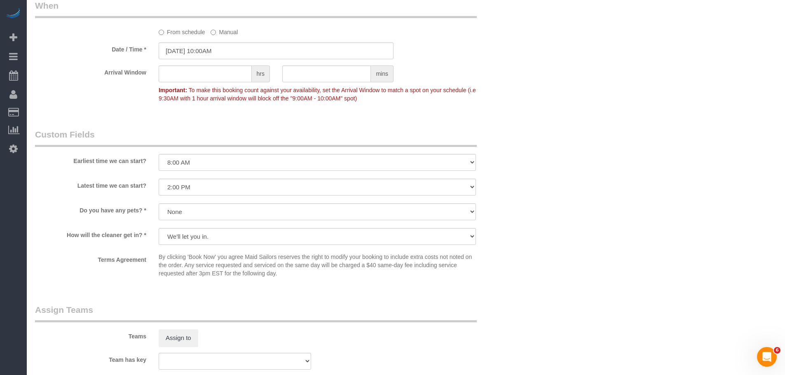
scroll to position [847, 0]
click at [325, 161] on select "I am not flexible, keep my selected time 8:00 AM 9:00 AM 10:00 AM 11:00 AM 12:0…" at bounding box center [317, 163] width 317 height 17
select select "number:58"
click at [159, 155] on select "I am not flexible, keep my selected time 8:00 AM 9:00 AM 10:00 AM 11:00 AM 12:0…" at bounding box center [317, 163] width 317 height 17
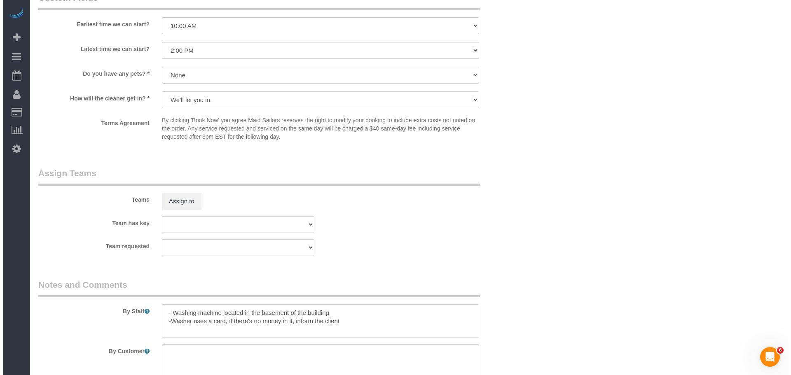
scroll to position [971, 0]
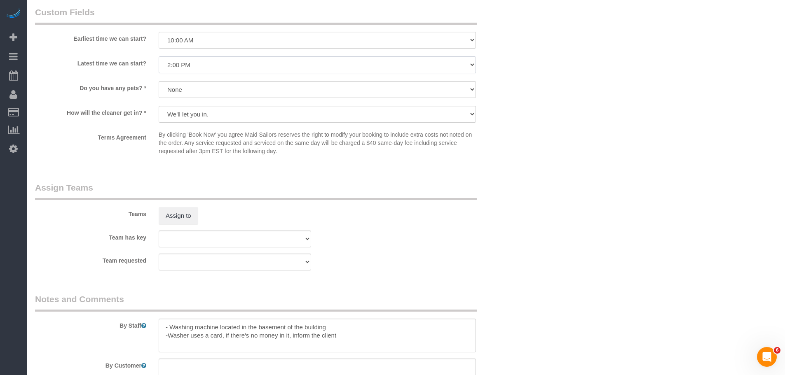
drag, startPoint x: 334, startPoint y: 66, endPoint x: 334, endPoint y: 70, distance: 4.1
click at [334, 66] on select "I am not flexible, keep my selected time 8:00 AM 9:00 AM 10:00 AM 11:00 AM 12:0…" at bounding box center [317, 64] width 317 height 17
select select "number:70"
click at [159, 56] on select "I am not flexible, keep my selected time 8:00 AM 9:00 AM 10:00 AM 11:00 AM 12:0…" at bounding box center [317, 64] width 317 height 17
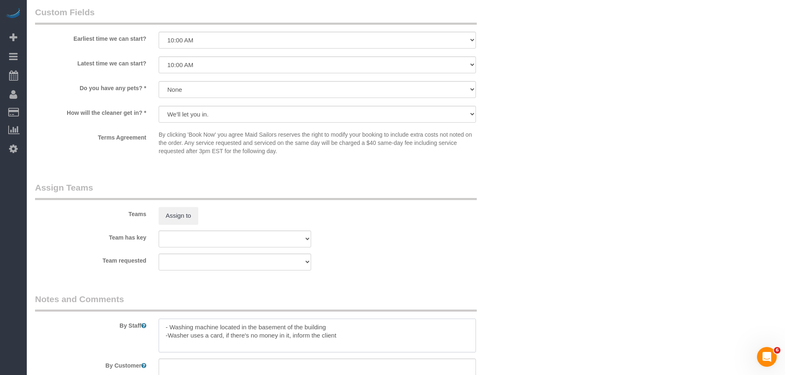
click at [258, 330] on textarea at bounding box center [317, 336] width 317 height 34
click at [355, 339] on textarea at bounding box center [317, 336] width 317 height 34
click at [467, 230] on sui-booking-teams "Teams Assign to Team has key 000- Donna Mercado 000 - Partnerships 000 - TEAM J…" at bounding box center [276, 226] width 482 height 89
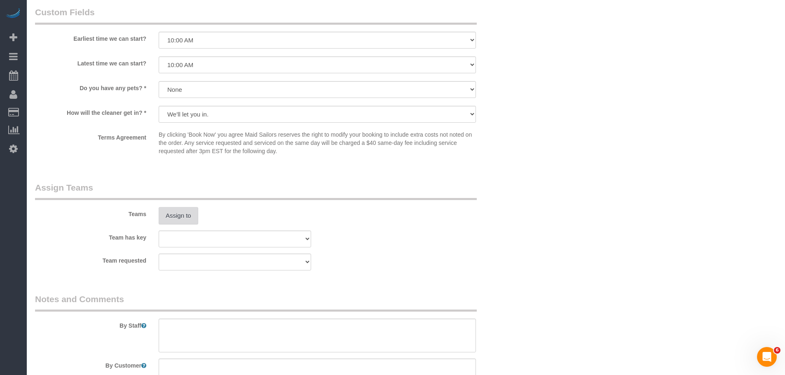
click at [171, 213] on button "Assign to" at bounding box center [179, 215] width 40 height 17
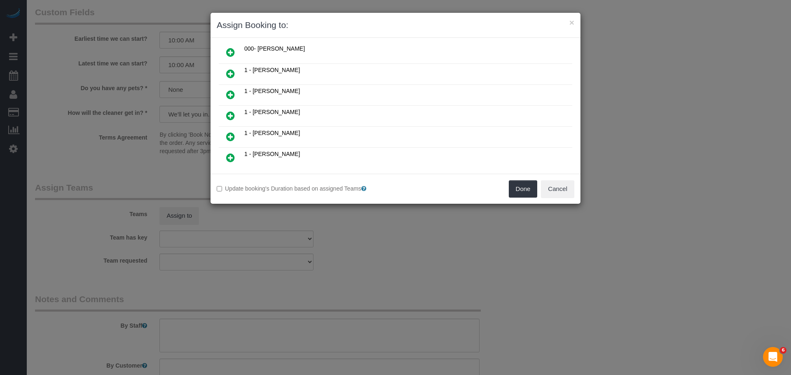
scroll to position [124, 0]
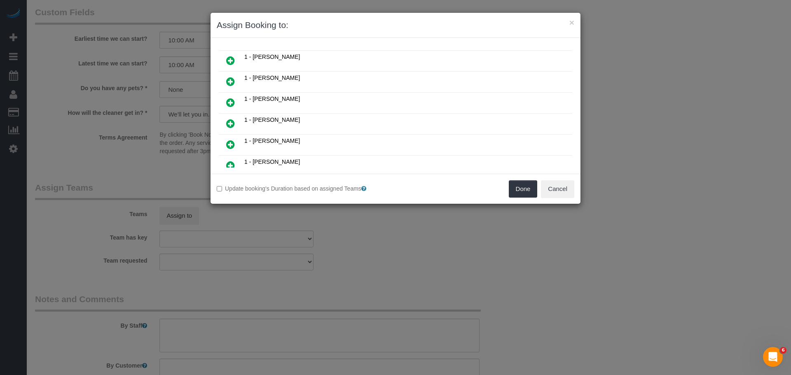
click at [234, 83] on icon at bounding box center [230, 82] width 9 height 10
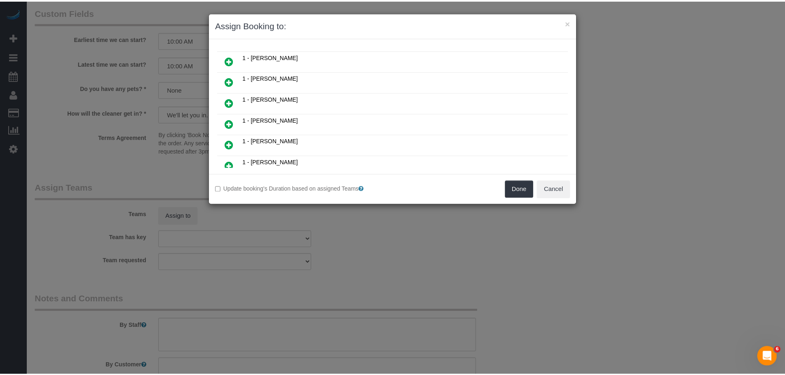
scroll to position [144, 0]
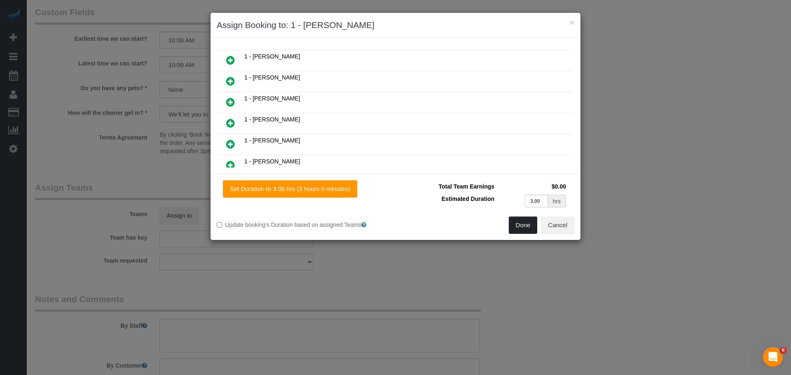
click at [521, 222] on button "Done" at bounding box center [523, 225] width 29 height 17
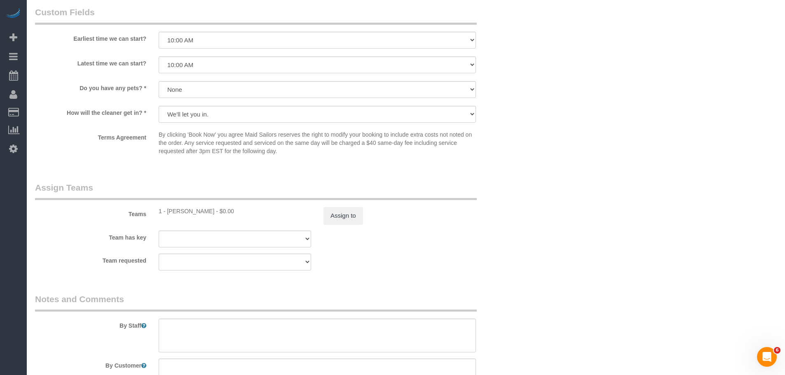
drag, startPoint x: 514, startPoint y: 178, endPoint x: 508, endPoint y: 217, distance: 40.1
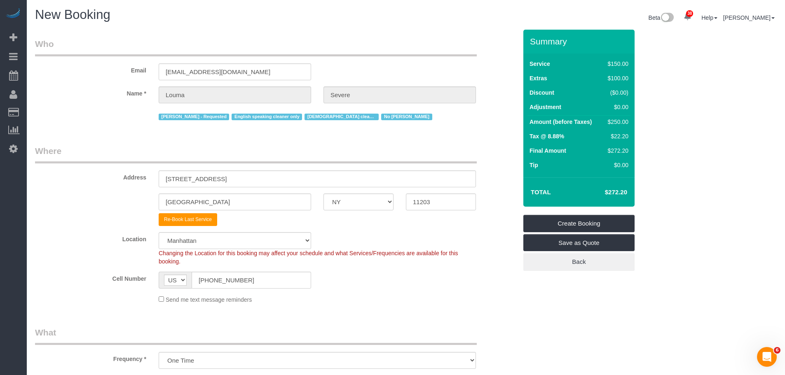
scroll to position [0, 0]
click at [586, 222] on link "Create Booking" at bounding box center [578, 223] width 111 height 17
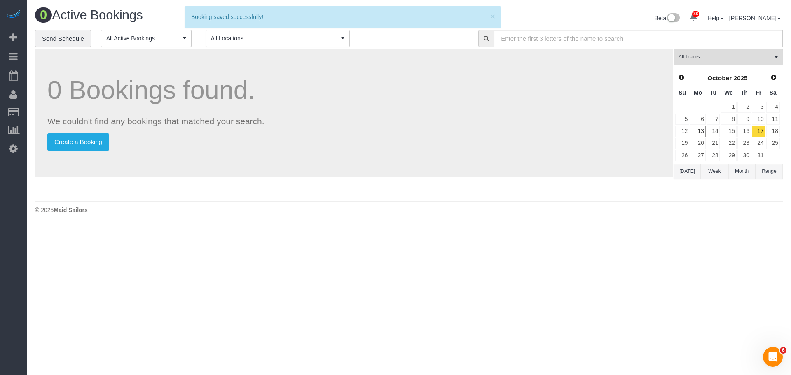
click at [482, 128] on div "0 Bookings found. We couldn't find any bookings that matched your search. Creat…" at bounding box center [354, 113] width 638 height 128
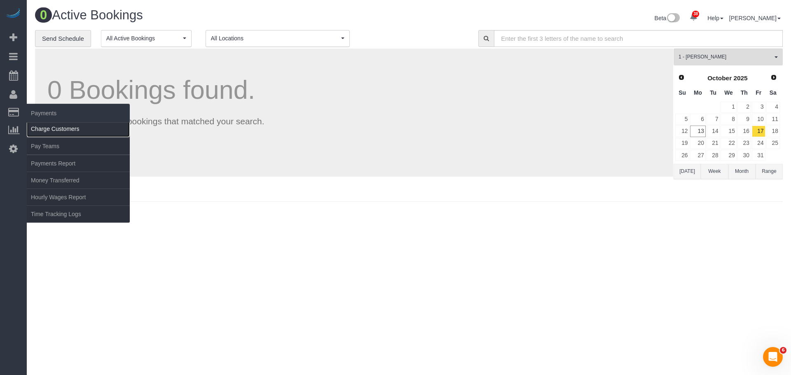
click at [58, 129] on link "Charge Customers" at bounding box center [78, 129] width 103 height 16
select select
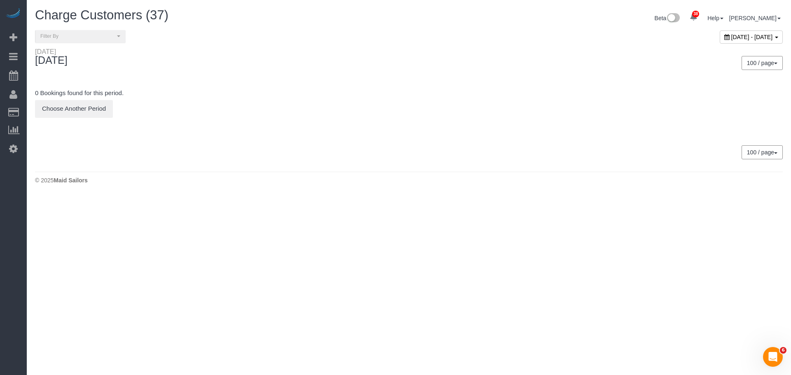
click at [731, 37] on span "October 13, 2025 - October 13, 2025" at bounding box center [752, 37] width 42 height 7
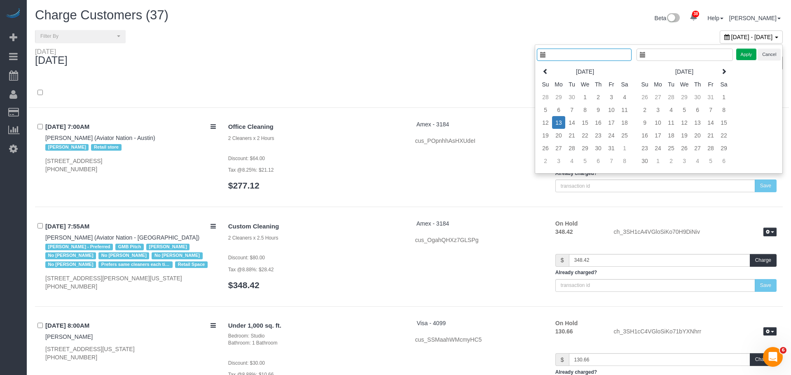
type input "**********"
click at [565, 123] on td "14" at bounding box center [565, 122] width 13 height 13
type input "**********"
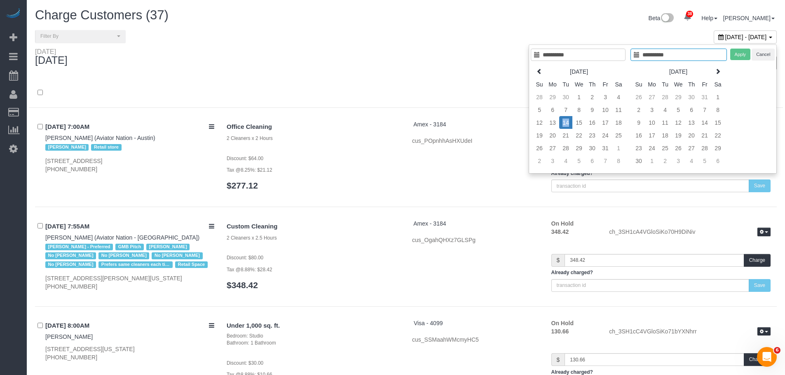
click at [564, 123] on td "14" at bounding box center [565, 122] width 13 height 13
type input "**********"
click at [737, 57] on button "Apply" at bounding box center [740, 55] width 21 height 12
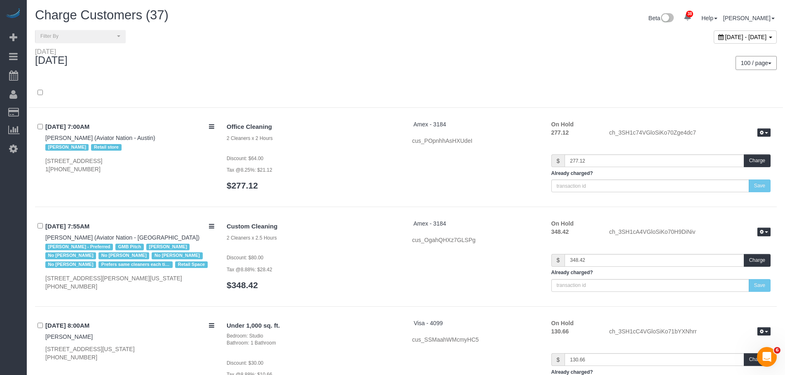
click at [343, 90] on div at bounding box center [406, 96] width 754 height 21
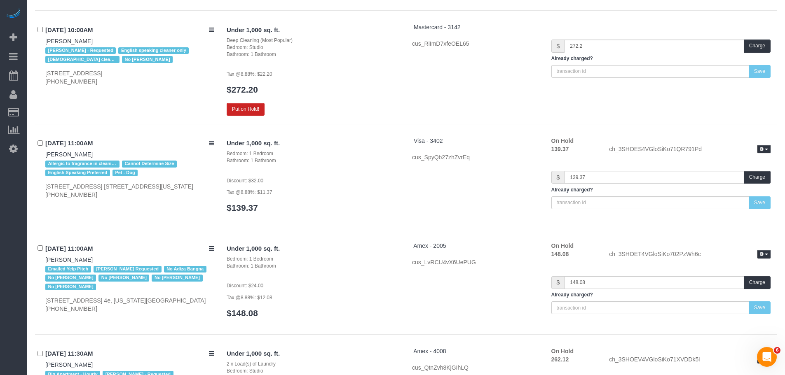
scroll to position [2430, 0]
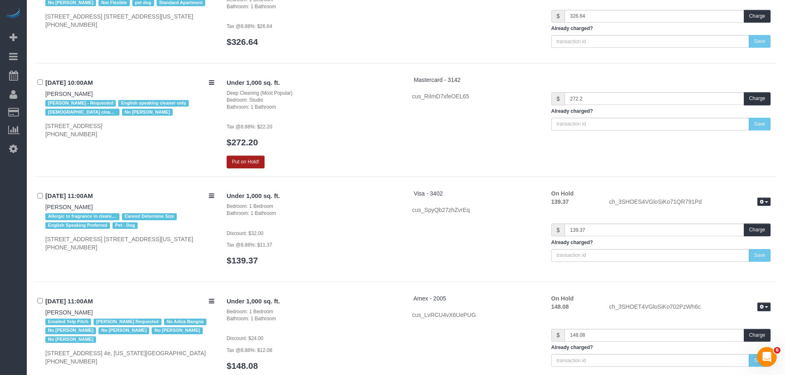
click at [246, 156] on button "Put on Hold!" at bounding box center [246, 162] width 38 height 13
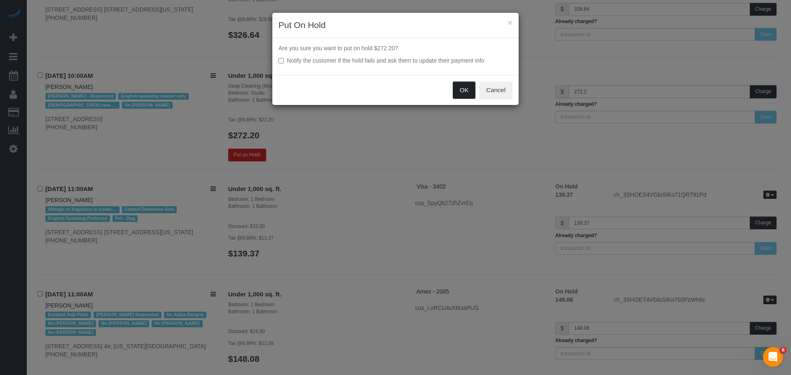
click at [461, 89] on button "OK" at bounding box center [464, 90] width 23 height 17
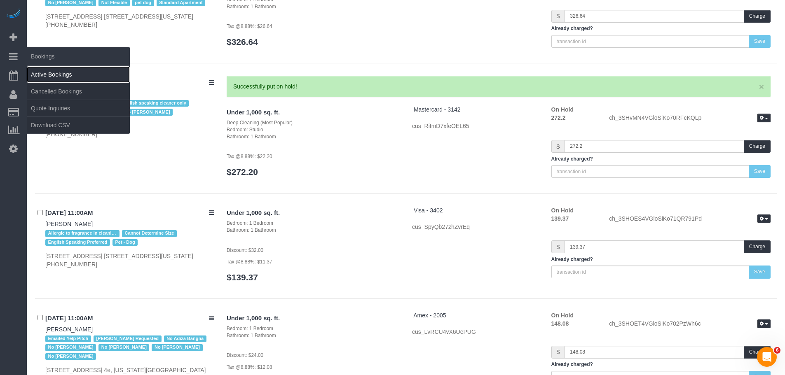
drag, startPoint x: 54, startPoint y: 76, endPoint x: 72, endPoint y: 74, distance: 18.6
click at [54, 76] on link "Active Bookings" at bounding box center [78, 74] width 103 height 16
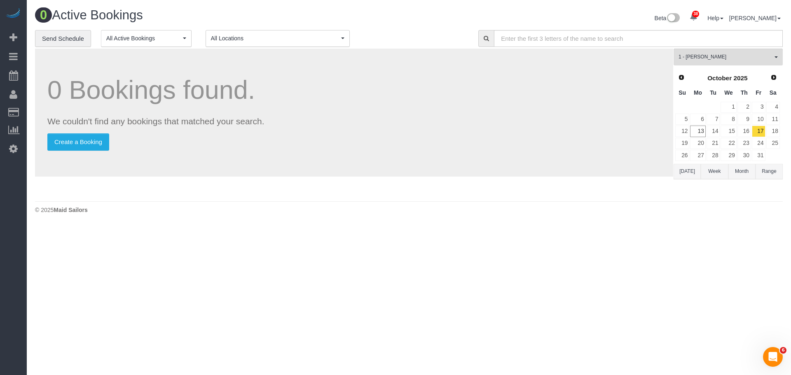
click at [398, 72] on div "0 Bookings found. We couldn't find any bookings that matched your search. Creat…" at bounding box center [354, 113] width 638 height 128
click at [60, 35] on link "Send Schedule" at bounding box center [63, 38] width 56 height 17
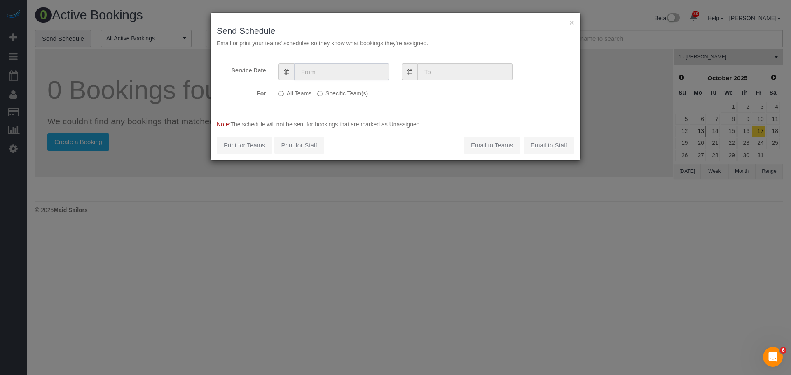
click at [323, 65] on input "text" at bounding box center [341, 71] width 95 height 17
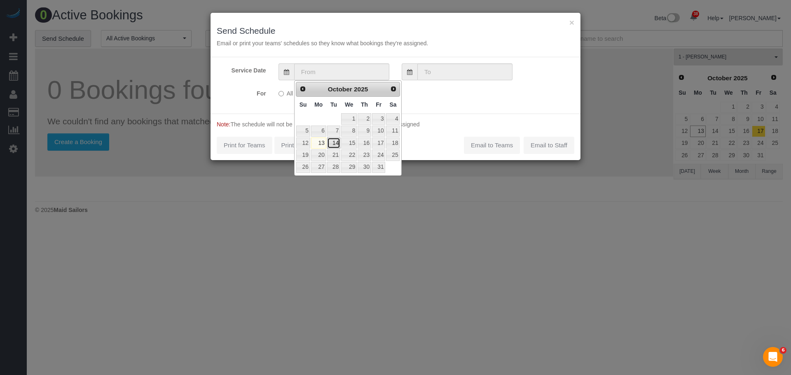
click at [331, 143] on link "14" at bounding box center [333, 143] width 13 height 11
type input "[DATE]"
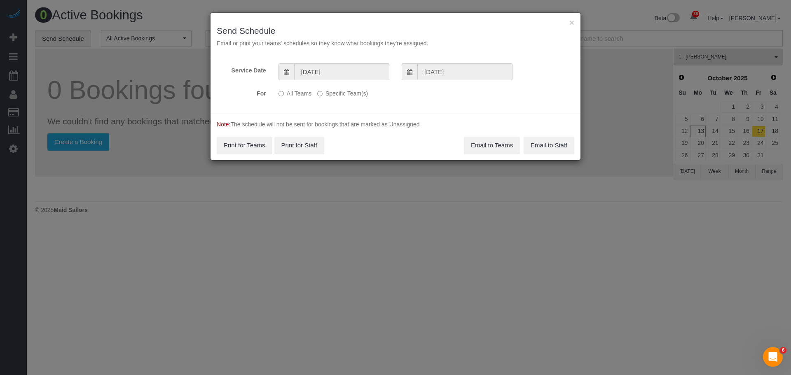
click at [331, 94] on label "Specific Team(s)" at bounding box center [342, 91] width 51 height 11
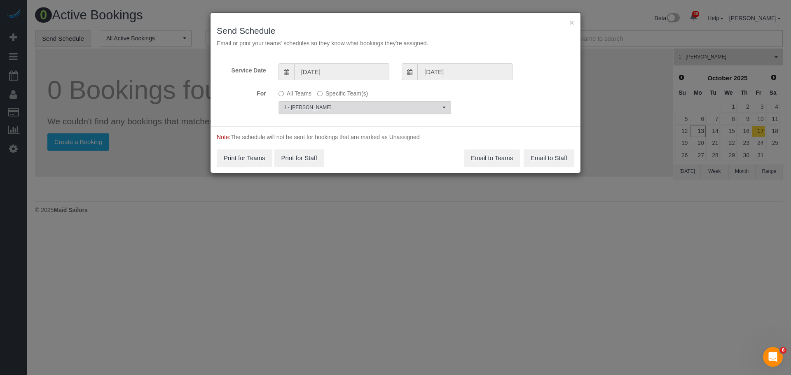
click at [339, 105] on span "1 - [PERSON_NAME]" at bounding box center [362, 107] width 157 height 7
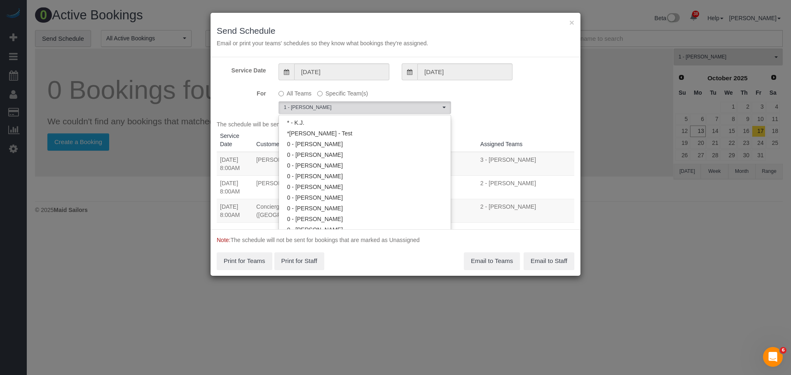
scroll to position [440, 0]
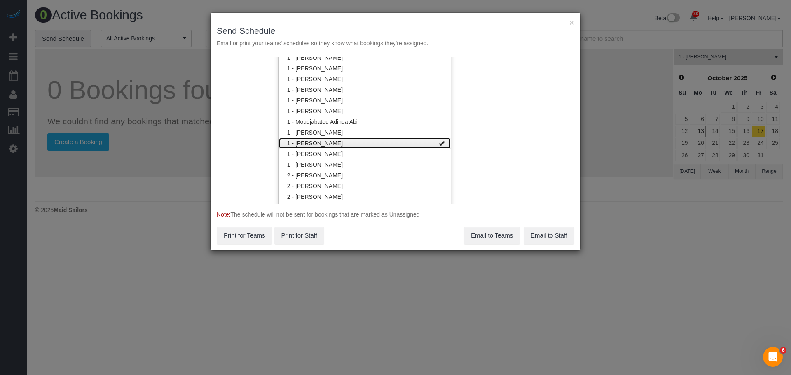
click at [371, 139] on link "1 - [PERSON_NAME]" at bounding box center [365, 143] width 172 height 11
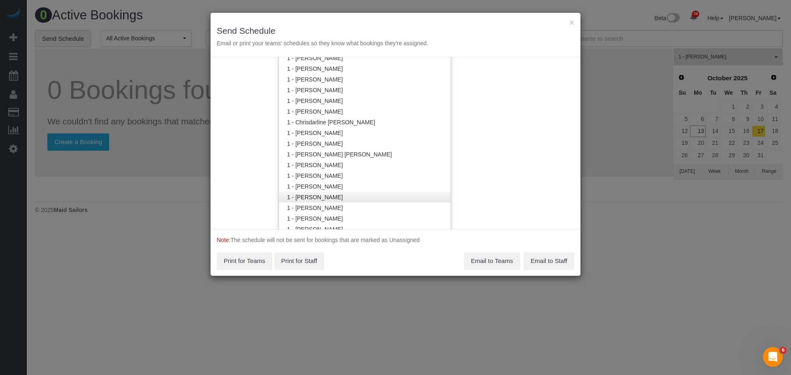
scroll to position [234, 0]
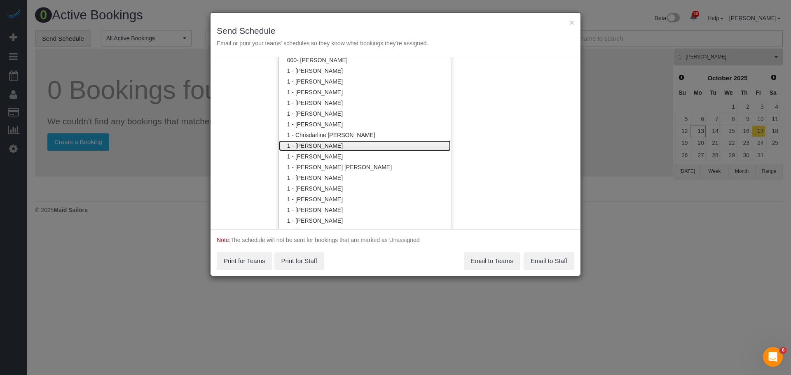
click at [368, 145] on link "1 - [PERSON_NAME]" at bounding box center [365, 145] width 172 height 11
click at [485, 130] on div "Service Date 10/14/2025 10/14/2025 For All Teams Specific Team(s) 1 - Christoph…" at bounding box center [395, 143] width 370 height 172
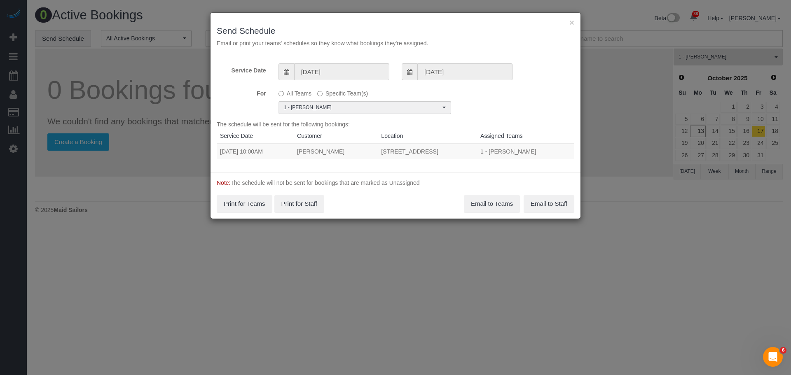
drag, startPoint x: 217, startPoint y: 152, endPoint x: 472, endPoint y: 150, distance: 254.1
click at [471, 150] on tr "10/14/2025 10:00AM Louma Severe 738 Albany Avenue, Apt 5m, Brooklyn, NY 11203 1…" at bounding box center [396, 151] width 358 height 15
copy tr "10/14/2025 10:00AM Louma Severe 738 Albany Avenue, Apt 5m, Brooklyn, NY 11203"
click at [486, 200] on button "Email to Teams" at bounding box center [492, 203] width 56 height 17
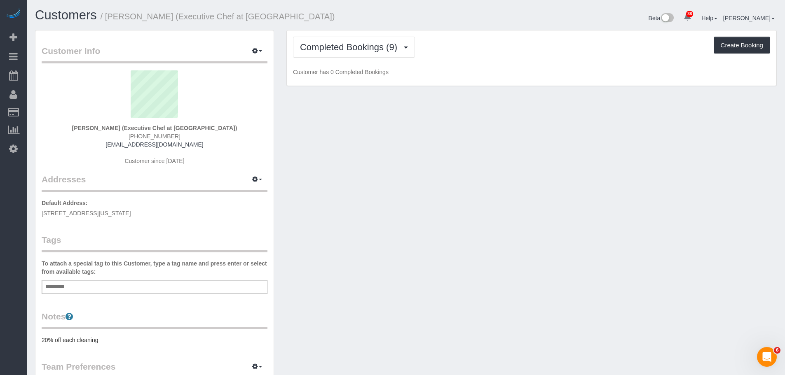
drag, startPoint x: 464, startPoint y: 50, endPoint x: 460, endPoint y: 49, distance: 4.5
click at [464, 50] on div "Completed Bookings (9) Completed Bookings (9) Upcoming Bookings (6) Cancelled B…" at bounding box center [531, 47] width 477 height 21
click at [358, 45] on span "Completed Bookings (9)" at bounding box center [350, 47] width 101 height 10
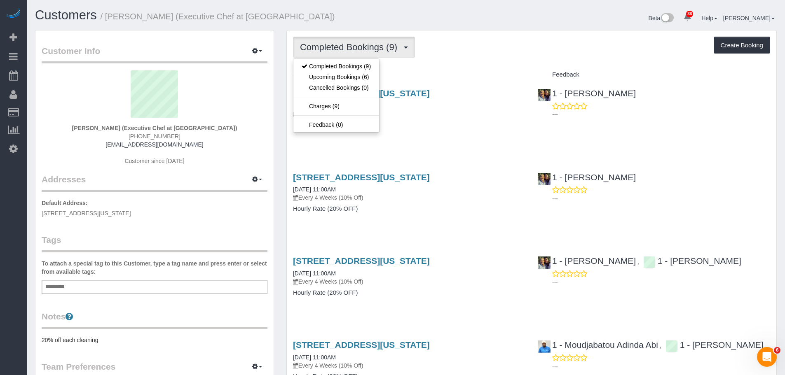
click at [513, 49] on div "Completed Bookings (9) Completed Bookings (9) Upcoming Bookings (6) Cancelled B…" at bounding box center [531, 47] width 477 height 21
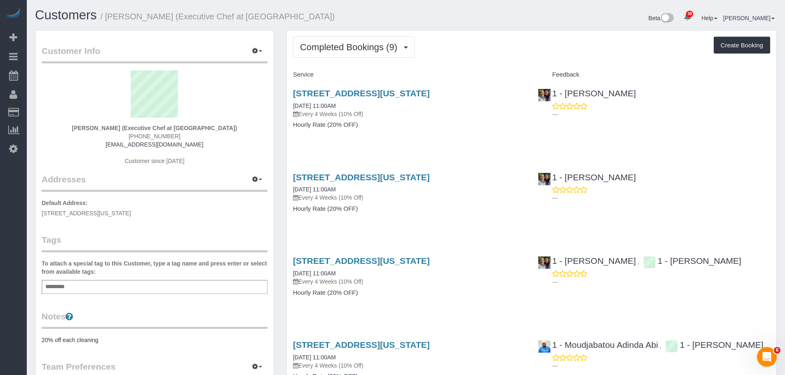
click at [461, 49] on div "Completed Bookings (9) Completed Bookings (9) Upcoming Bookings (6) Cancelled B…" at bounding box center [531, 47] width 477 height 21
click at [488, 46] on div "Completed Bookings (9) Completed Bookings (9) Upcoming Bookings (6) Cancelled B…" at bounding box center [531, 47] width 477 height 21
click at [479, 48] on div "Completed Bookings (9) Completed Bookings (9) Upcoming Bookings (6) Cancelled B…" at bounding box center [531, 47] width 477 height 21
drag, startPoint x: 387, startPoint y: 50, endPoint x: 386, endPoint y: 62, distance: 12.0
click at [387, 50] on span "Completed Bookings (9)" at bounding box center [350, 47] width 101 height 10
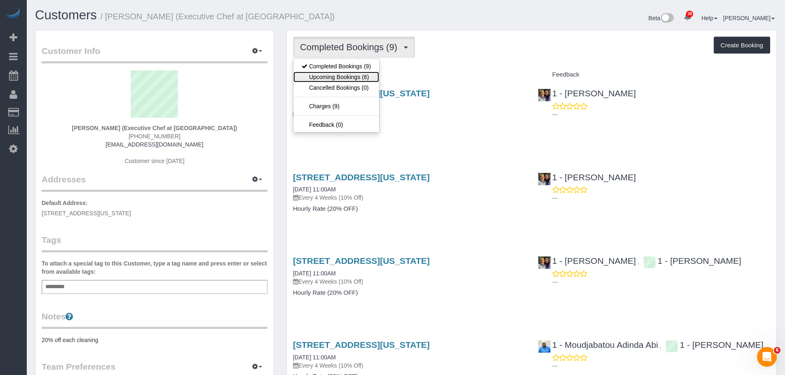
click at [368, 76] on link "Upcoming Bookings (6)" at bounding box center [336, 77] width 86 height 11
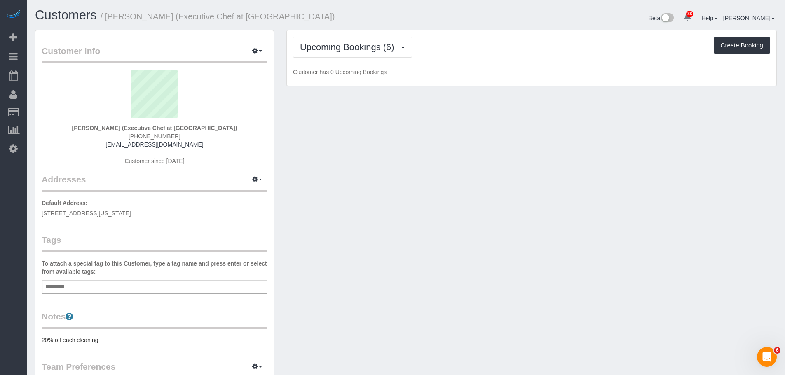
click at [462, 64] on div "Upcoming Bookings (6) Completed Bookings (9) Upcoming Bookings (6) Cancelled Bo…" at bounding box center [531, 58] width 489 height 56
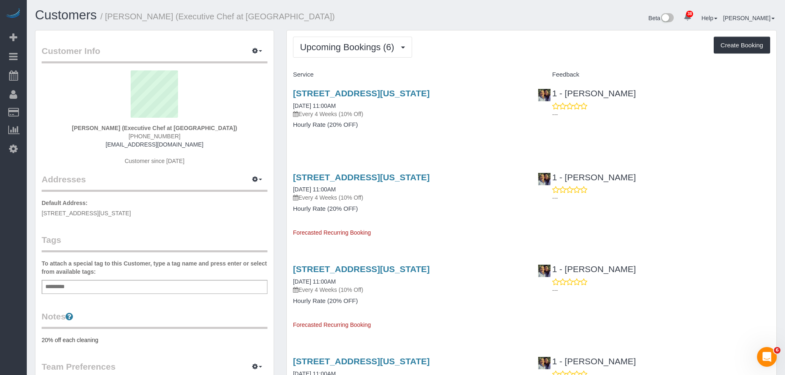
click at [484, 61] on div "Upcoming Bookings (6) Completed Bookings (9) Upcoming Bookings (6) Cancelled Bo…" at bounding box center [531, 331] width 489 height 602
click at [373, 42] on button "Upcoming Bookings (6)" at bounding box center [352, 47] width 119 height 21
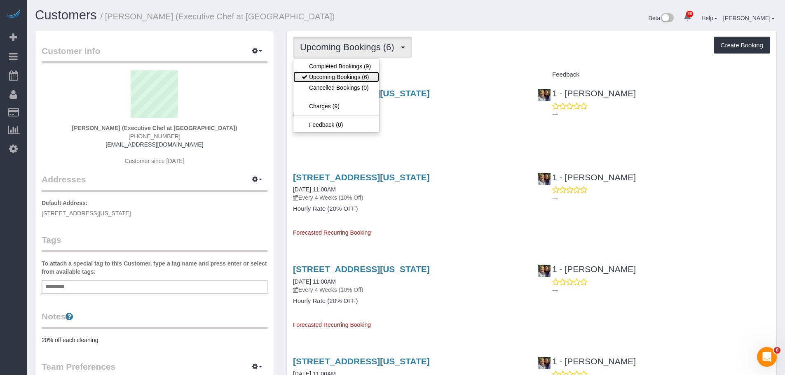
click at [367, 72] on link "Upcoming Bookings (6)" at bounding box center [336, 77] width 86 height 11
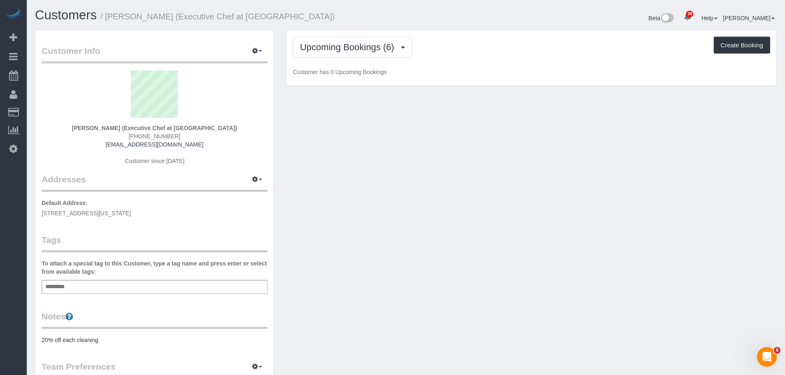
click at [498, 51] on div "Upcoming Bookings (6) Completed Bookings (9) Upcoming Bookings (6) Cancelled Bo…" at bounding box center [531, 47] width 477 height 21
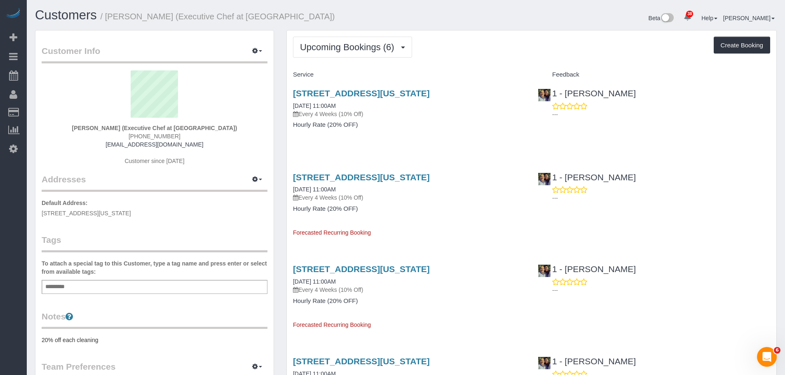
click at [488, 62] on div "Upcoming Bookings (6) Completed Bookings (9) Upcoming Bookings (6) Cancelled Bo…" at bounding box center [531, 331] width 489 height 602
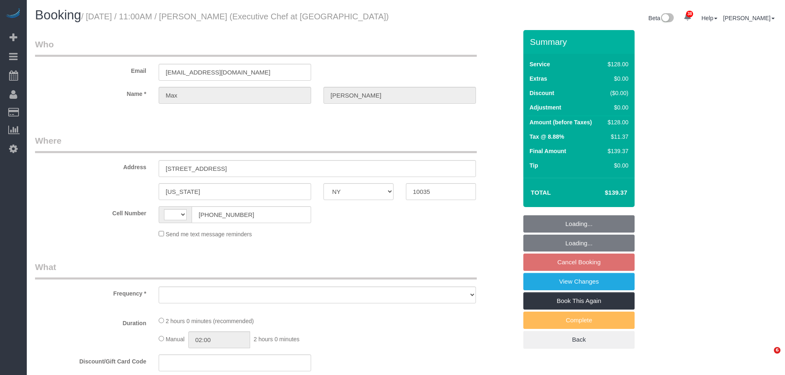
select select "NY"
select select "string:[GEOGRAPHIC_DATA]"
select select "string:stripe-pm_1QxAXs4VGloSiKo7z8ObtaET"
select select "number:58"
select select "number:73"
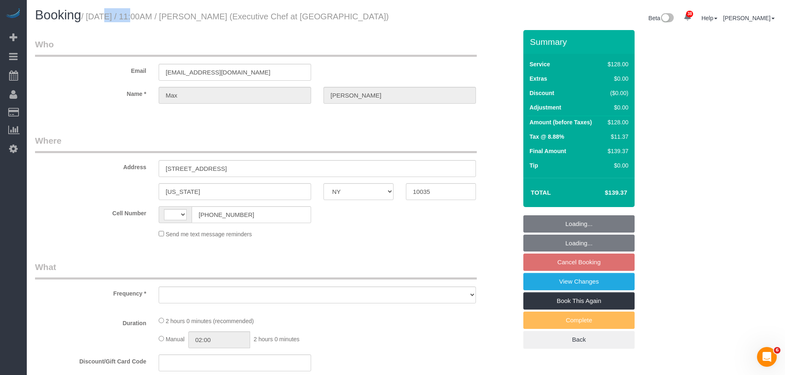
select select "number:15"
select select "number:5"
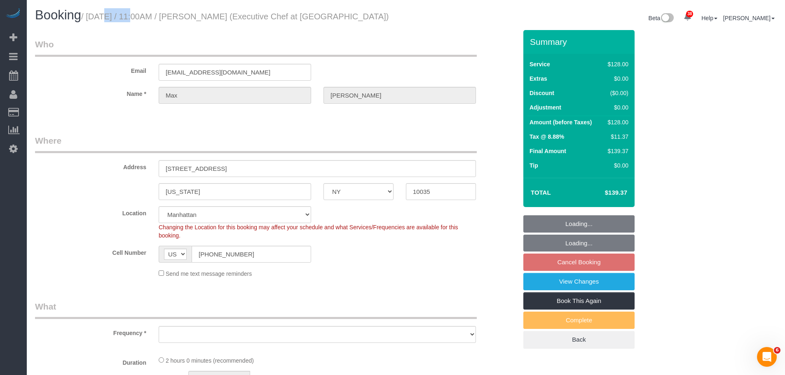
select select "object:953"
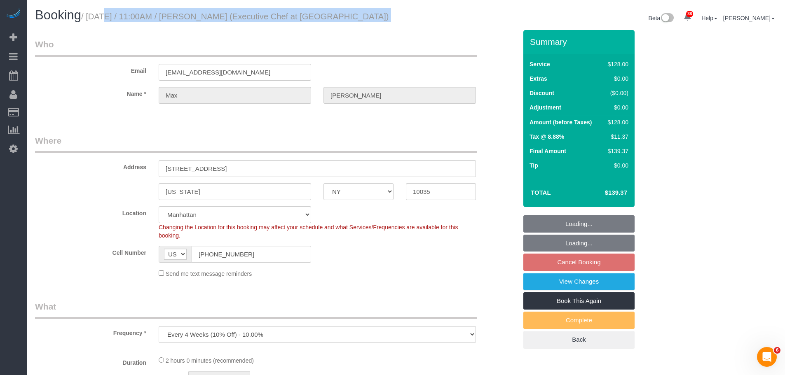
click at [352, 18] on small "/ October 16, 2025 / 11:00AM / Max Loflin (Executive Chef at Thyme Bar)" at bounding box center [235, 16] width 308 height 9
select select "spot4"
select select "120"
select select "object:1715"
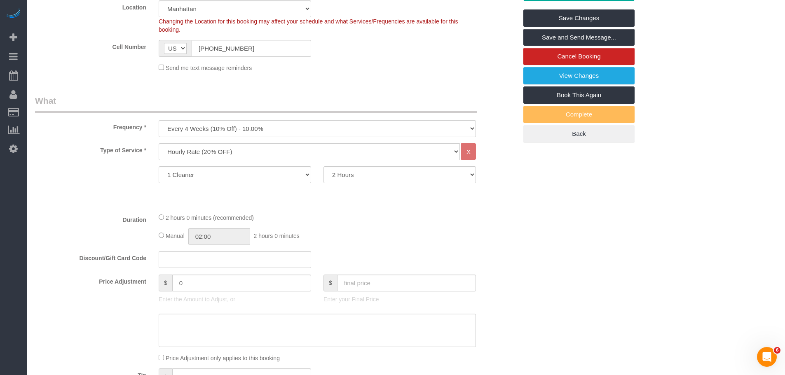
scroll to position [124, 0]
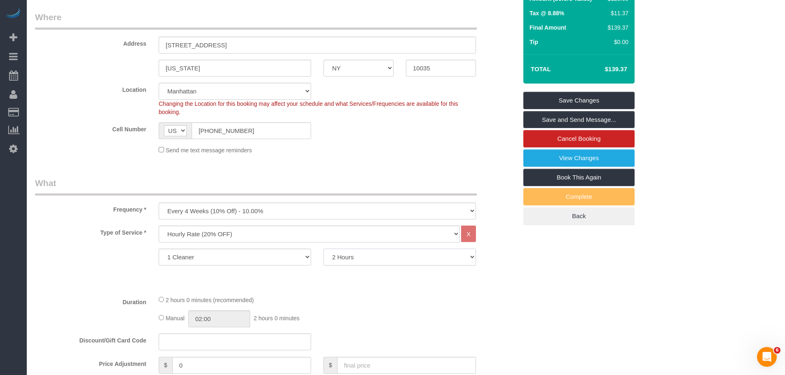
click at [416, 264] on select "1 Hour 1.5 Hour 2 Hours 2.5 Hours 3 Hours 3.5 Hours 4 Hours 4.5 Hours 5 Hours 5…" at bounding box center [399, 257] width 152 height 17
click at [399, 15] on legend "Where" at bounding box center [256, 20] width 442 height 19
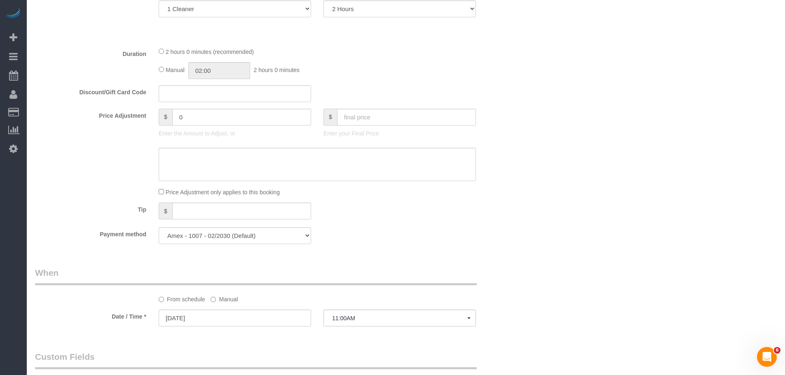
scroll to position [412, 0]
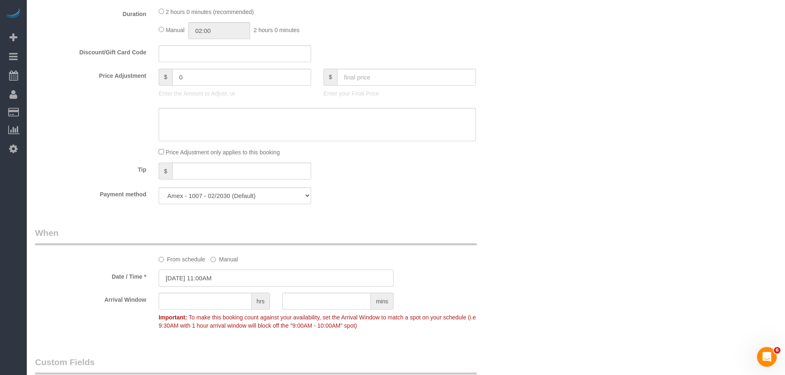
click at [213, 279] on input "10/16/2025 11:00AM" at bounding box center [276, 278] width 235 height 17
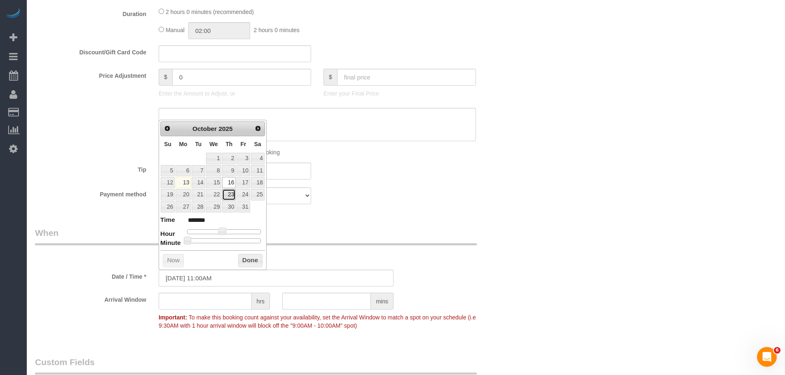
click at [231, 194] on link "23" at bounding box center [229, 194] width 14 height 11
type input "10/23/2025 11:00AM"
click at [250, 261] on button "Done" at bounding box center [250, 260] width 24 height 13
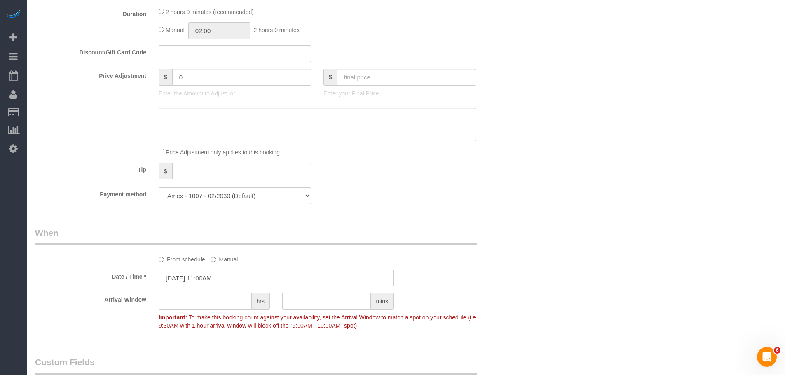
click at [618, 205] on div "Who Email [EMAIL_ADDRESS][DOMAIN_NAME] Name * [PERSON_NAME][GEOGRAPHIC_DATA] Wh…" at bounding box center [405, 229] width 741 height 1222
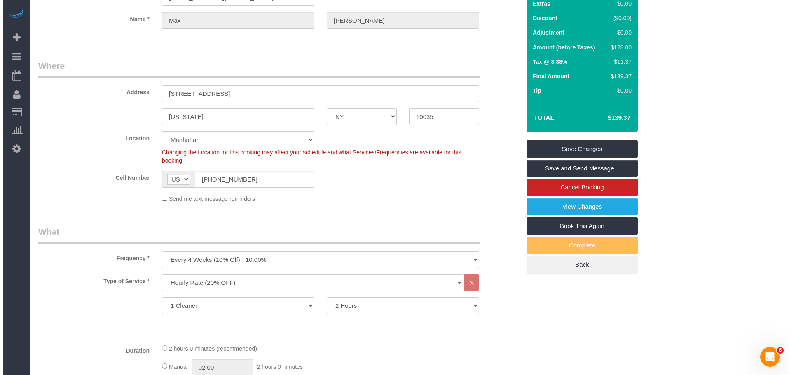
scroll to position [0, 0]
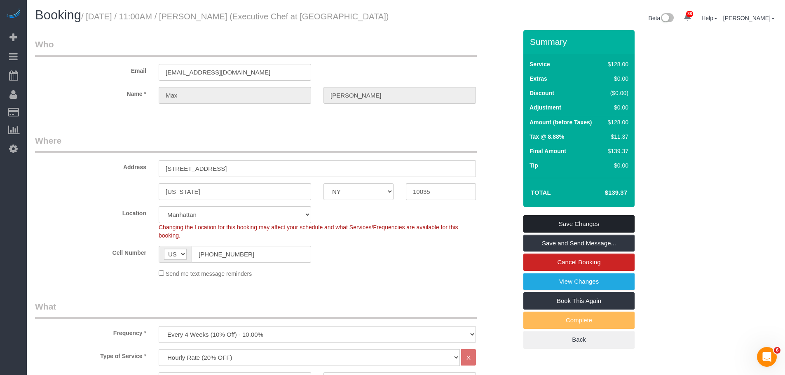
click at [605, 228] on link "Save Changes" at bounding box center [578, 223] width 111 height 17
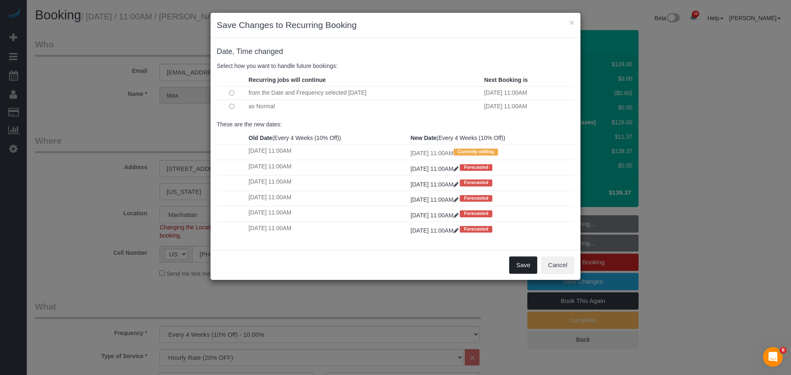
click at [516, 259] on button "Save" at bounding box center [523, 265] width 28 height 17
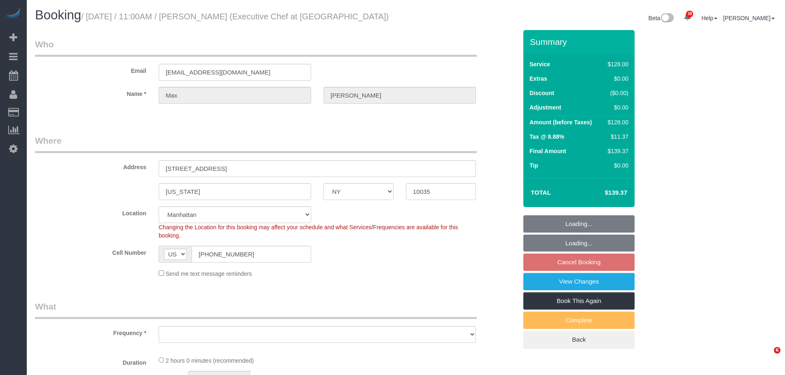
select select "NY"
select select "string:stripe-pm_1QxAXs4VGloSiKo7z8ObtaET"
select select "number:58"
select select "number:73"
select select "number:15"
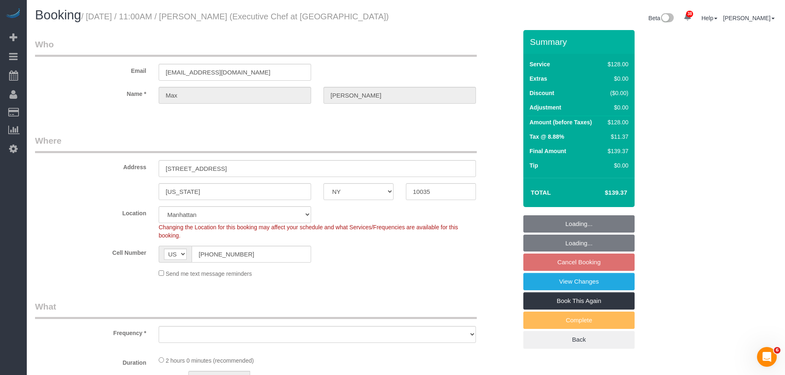
select select "number:5"
select select "120"
select select "object:1268"
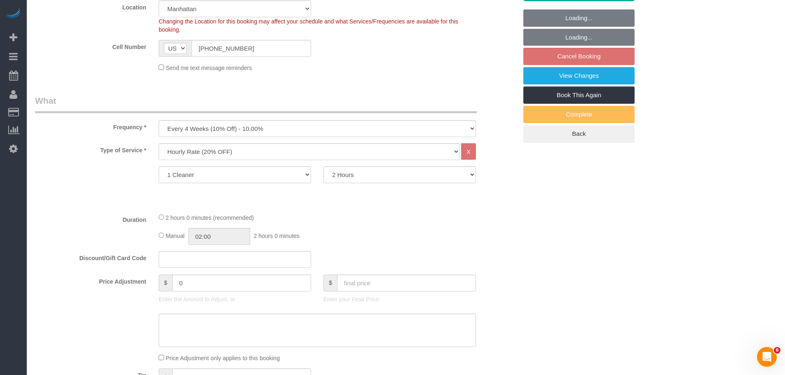
select select "spot4"
select select "object:1715"
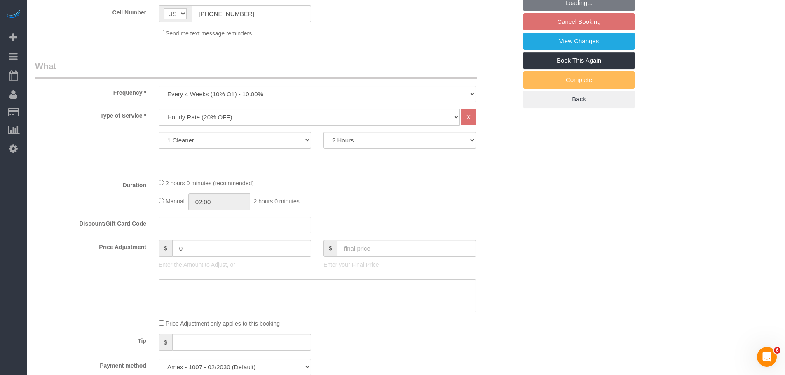
scroll to position [288, 0]
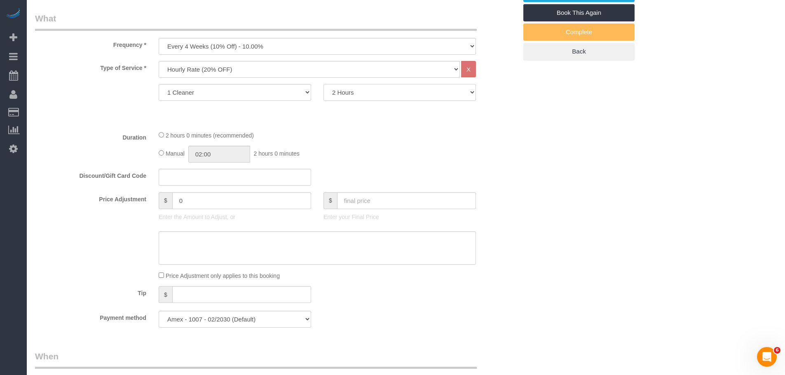
click at [399, 91] on select "1 Hour 1.5 Hour 2 Hours 2.5 Hours 3 Hours 3.5 Hours 4 Hours 4.5 Hours 5 Hours 5…" at bounding box center [399, 92] width 152 height 17
select select "180"
click at [323, 84] on select "1 Hour 1.5 Hour 2 Hours 2.5 Hours 3 Hours 3.5 Hours 4 Hours 4.5 Hours 5 Hours 5…" at bounding box center [399, 92] width 152 height 17
click at [543, 134] on div "Who Email [EMAIL_ADDRESS][DOMAIN_NAME] Name * [PERSON_NAME][GEOGRAPHIC_DATA] Wh…" at bounding box center [405, 330] width 741 height 1177
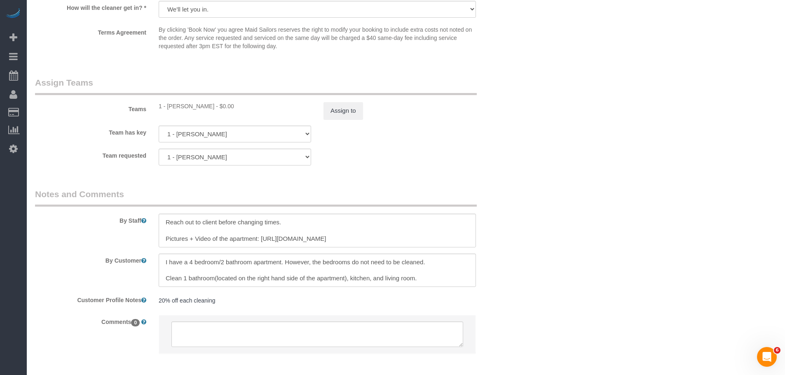
scroll to position [860, 0]
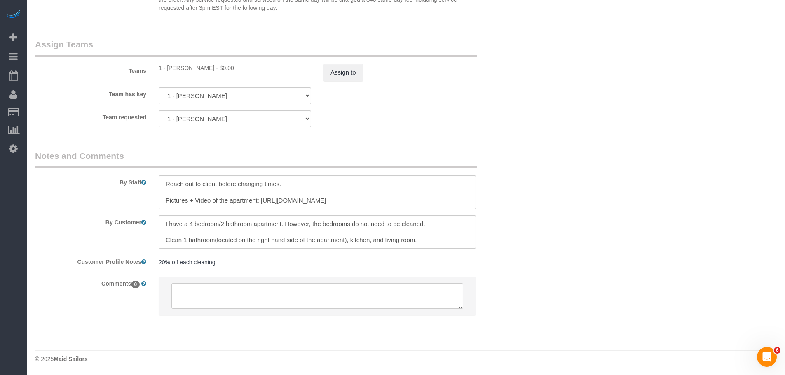
select select "spot62"
drag, startPoint x: 252, startPoint y: 240, endPoint x: 386, endPoint y: 240, distance: 133.0
click at [386, 240] on textarea at bounding box center [317, 232] width 317 height 34
drag, startPoint x: 339, startPoint y: 226, endPoint x: 393, endPoint y: 227, distance: 54.4
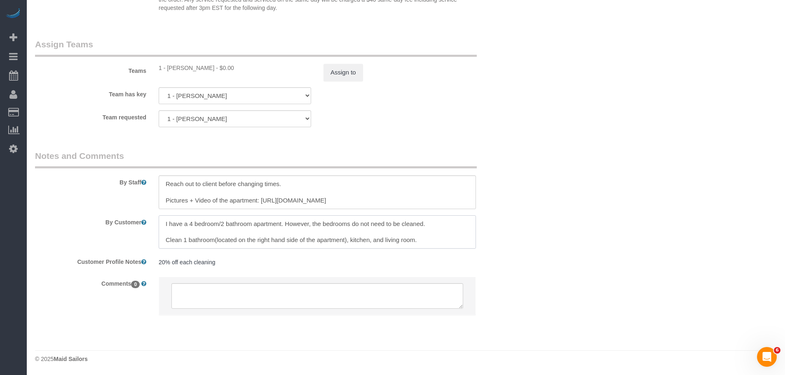
click at [393, 227] on textarea at bounding box center [317, 232] width 317 height 34
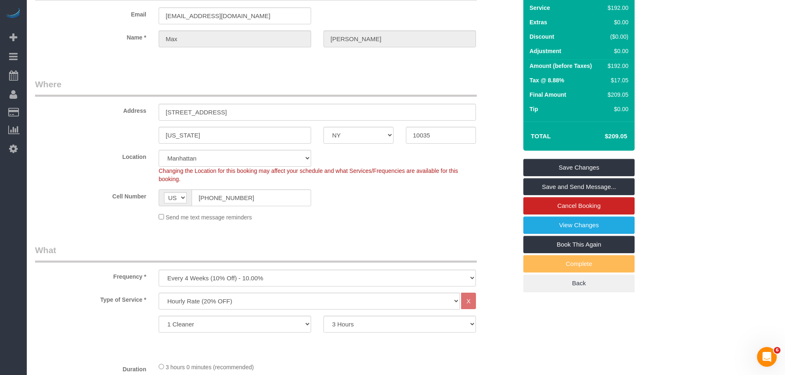
scroll to position [36, 0]
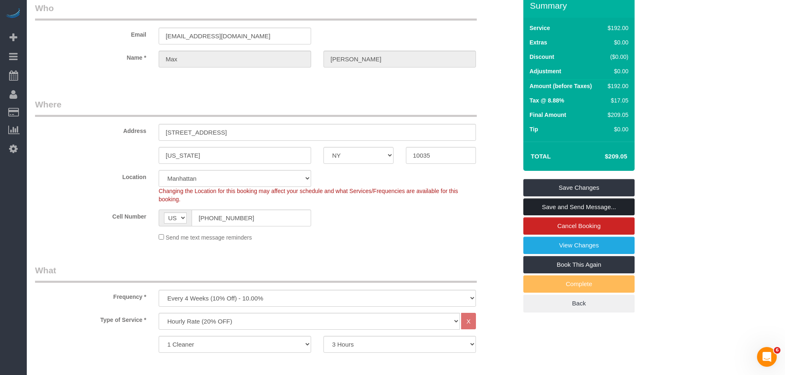
drag, startPoint x: 582, startPoint y: 205, endPoint x: 512, endPoint y: 201, distance: 71.0
click at [582, 205] on link "Save and Send Message..." at bounding box center [578, 207] width 111 height 17
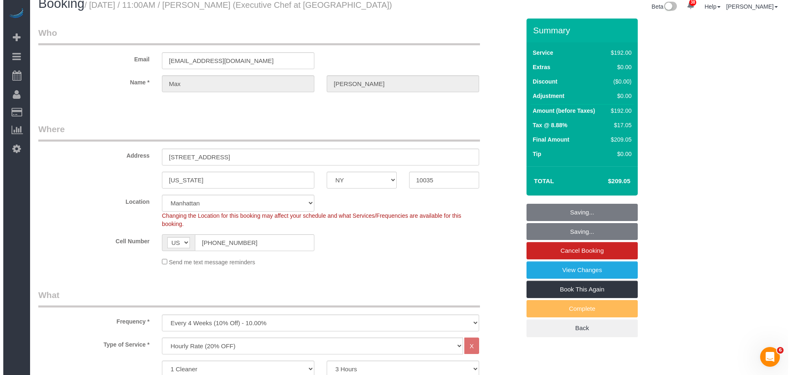
scroll to position [0, 0]
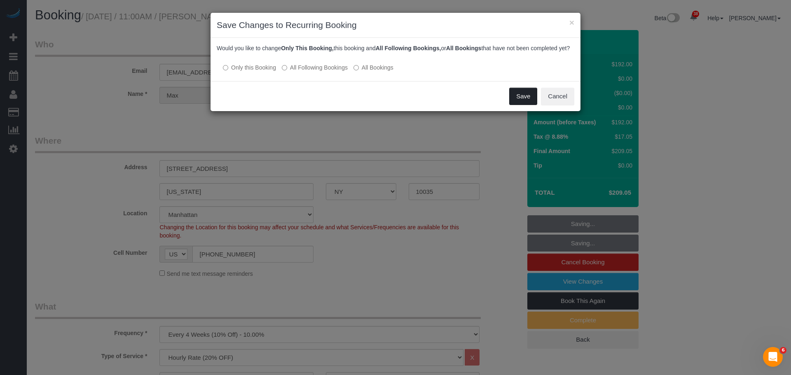
click at [524, 105] on button "Save" at bounding box center [523, 96] width 28 height 17
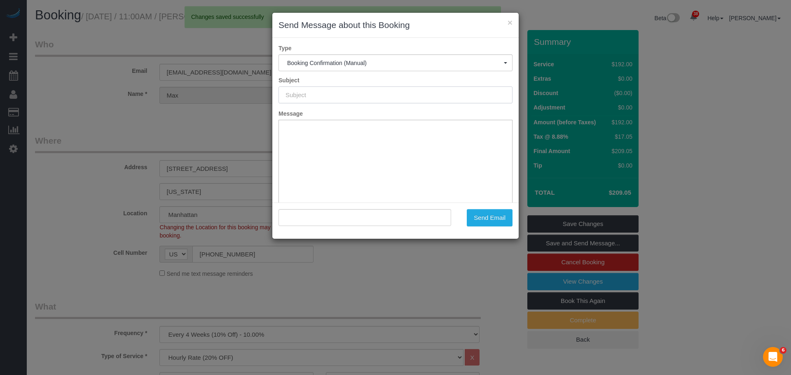
drag, startPoint x: 397, startPoint y: 95, endPoint x: 196, endPoint y: 100, distance: 201.1
click at [196, 100] on div "× Send Message about this Booking Type Booking Confirmation (Manual) Booking Co…" at bounding box center [395, 187] width 791 height 375
type input "Cleaning Confirmed for 10/23/2025 at 11:00am"
type input ""Max Loflin" <maxloflin@gmail.com>"
drag, startPoint x: 430, startPoint y: 93, endPoint x: 309, endPoint y: 105, distance: 122.1
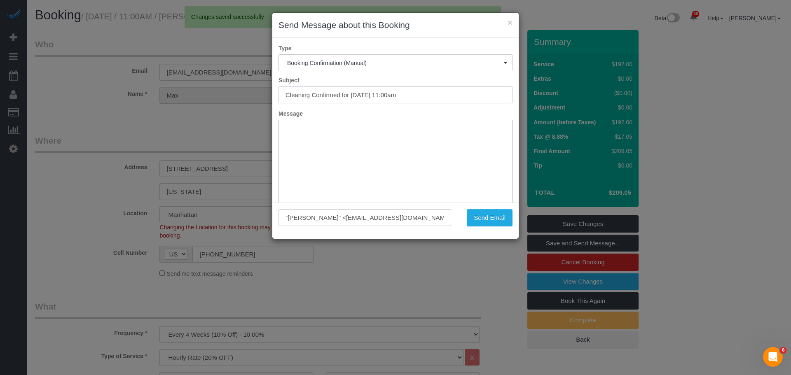
click at [209, 100] on div "× Send Message about this Booking Type Booking Confirmation (Manual) Booking Co…" at bounding box center [395, 187] width 791 height 375
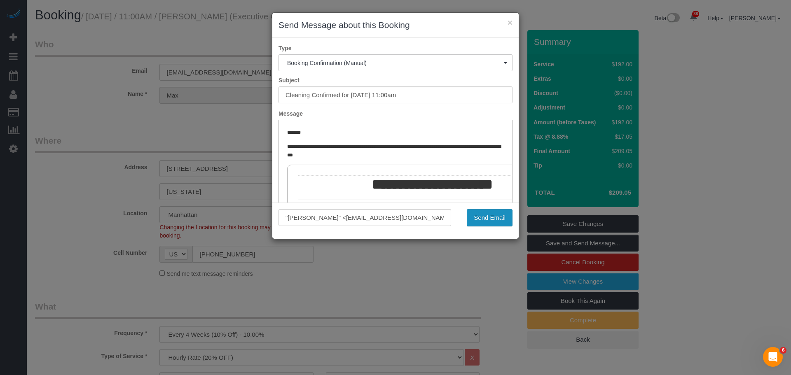
click at [491, 222] on button "Send Email" at bounding box center [490, 217] width 46 height 17
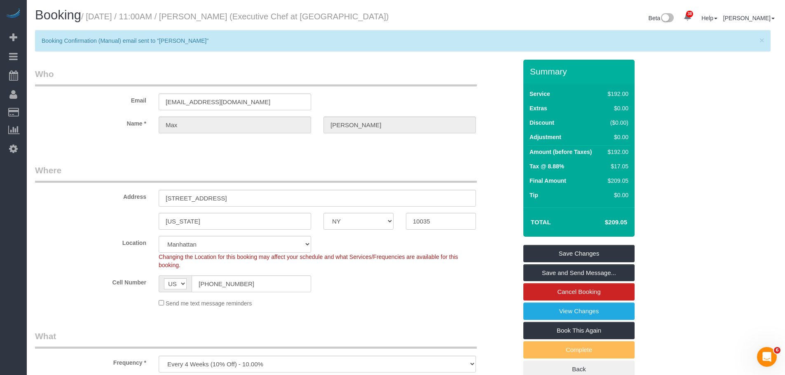
click at [365, 89] on div "Email maxloflin@gmail.com" at bounding box center [276, 89] width 494 height 42
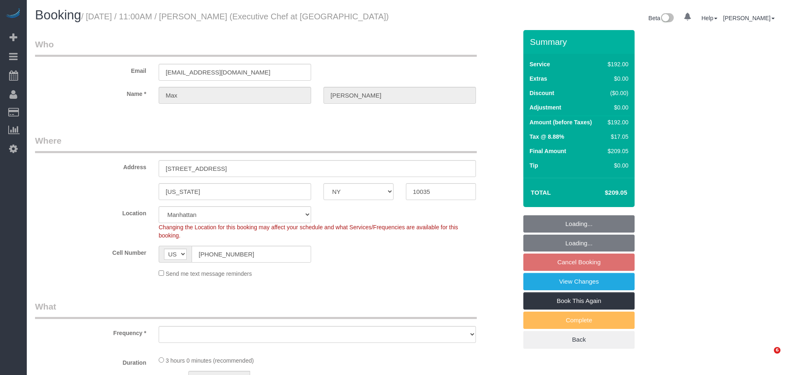
select select "NY"
select select "string:stripe-pm_1QxAXs4VGloSiKo7z8ObtaET"
select select "number:58"
select select "number:73"
select select "number:15"
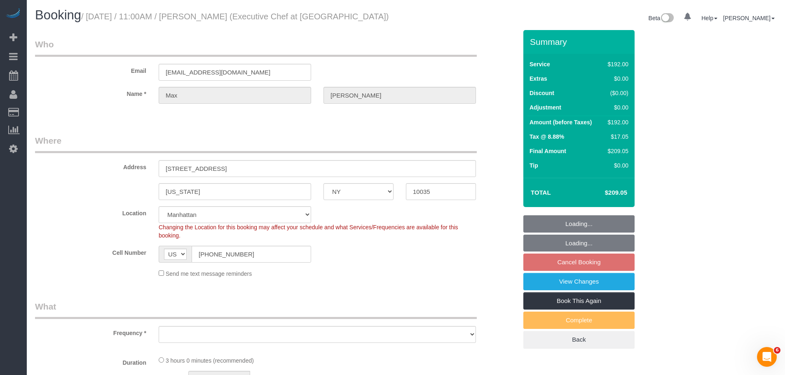
select select "number:5"
select select "object:957"
select select "spot4"
select select "180"
select select "object:1718"
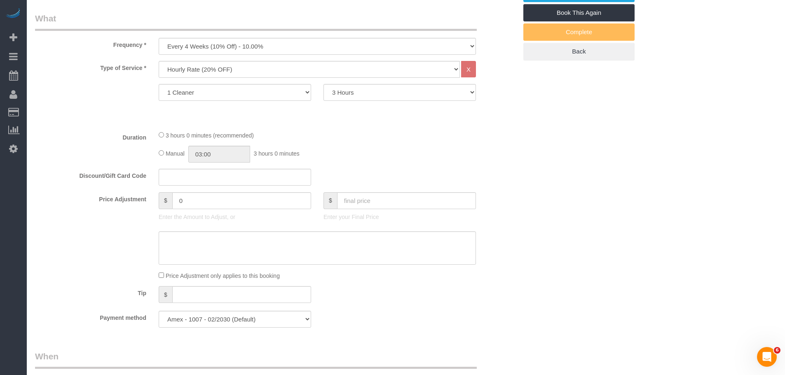
scroll to position [577, 0]
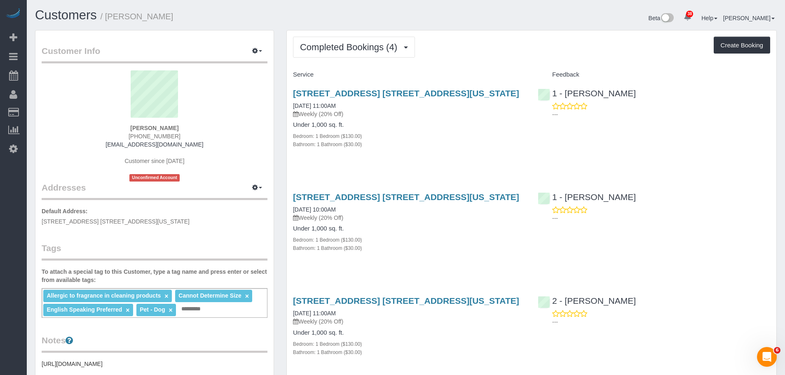
click at [494, 164] on div "7 East 85th Street, Apt. 6d, New York, NY 10028 09/23/2025 11:00AM Weekly (20% …" at bounding box center [409, 123] width 245 height 83
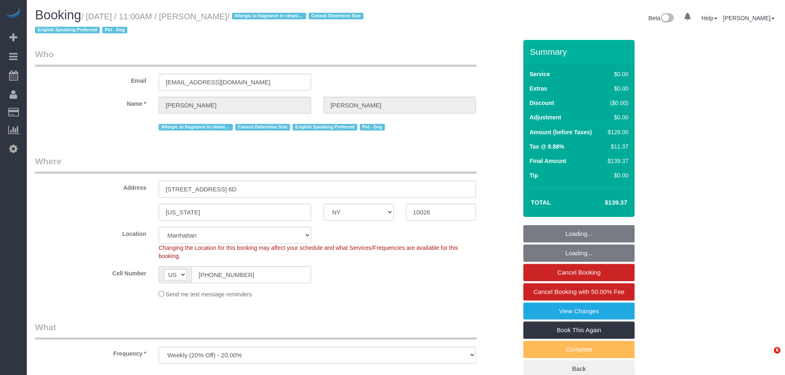
select select "NY"
select select "object:1424"
select select "1"
select select "spot1"
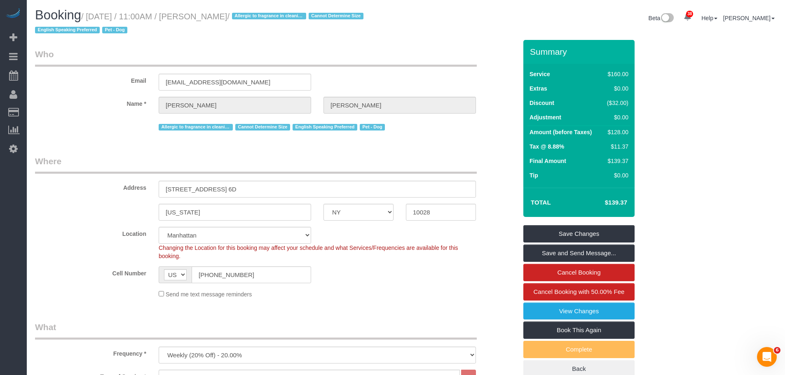
click at [213, 10] on h1 "Booking / [DATE] / 11:00AM / [PERSON_NAME] / Allergic to fragrance in cleaning …" at bounding box center [217, 22] width 365 height 28
click at [235, 15] on small "/ October 14, 2025 / 11:00AM / Kelly McKenna / Allergic to fragrance in cleanin…" at bounding box center [200, 23] width 331 height 23
copy small "Kelly McKenna"
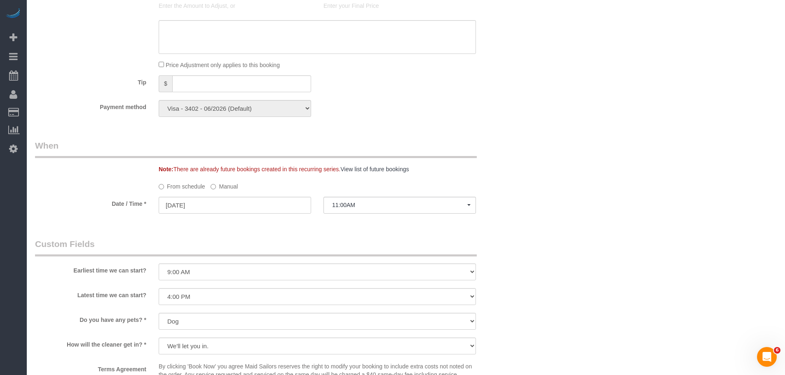
scroll to position [700, 0]
click at [219, 193] on label "Manual" at bounding box center [223, 187] width 27 height 11
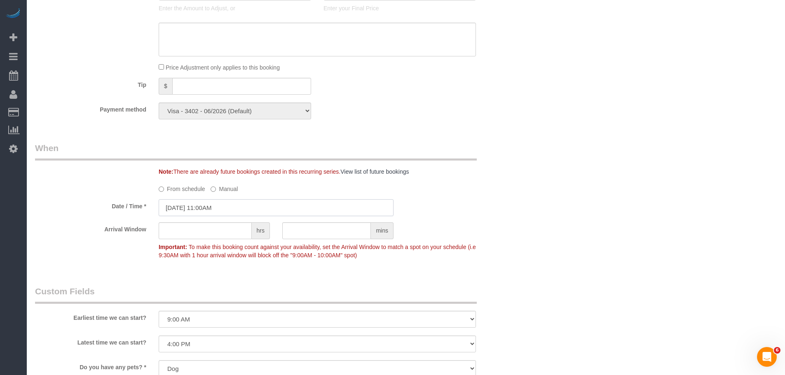
click at [218, 205] on input "10/14/2025 11:00AM" at bounding box center [276, 207] width 235 height 17
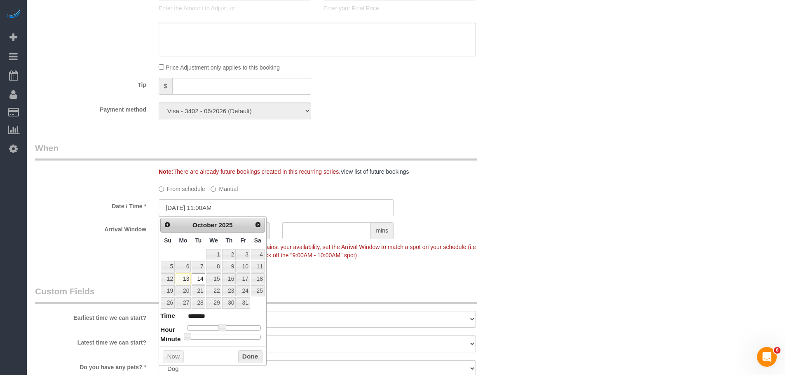
type input "10/14/2025 11:30AM"
type input "*******"
click at [229, 337] on div at bounding box center [224, 337] width 74 height 5
drag, startPoint x: 237, startPoint y: 359, endPoint x: 242, endPoint y: 358, distance: 5.5
click at [238, 359] on button "Done" at bounding box center [250, 357] width 24 height 13
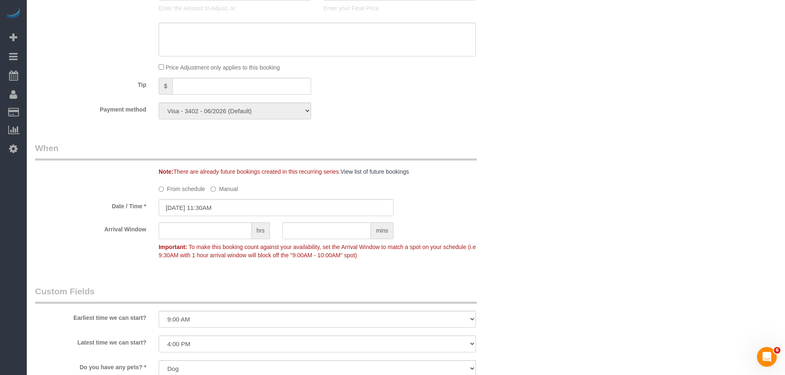
drag, startPoint x: 582, startPoint y: 159, endPoint x: 578, endPoint y: 164, distance: 5.9
click at [582, 159] on div "Who Email kellycarolinemckenna@gmail.com Name * Kelly McKenna Allergic to fragr…" at bounding box center [405, 55] width 741 height 1430
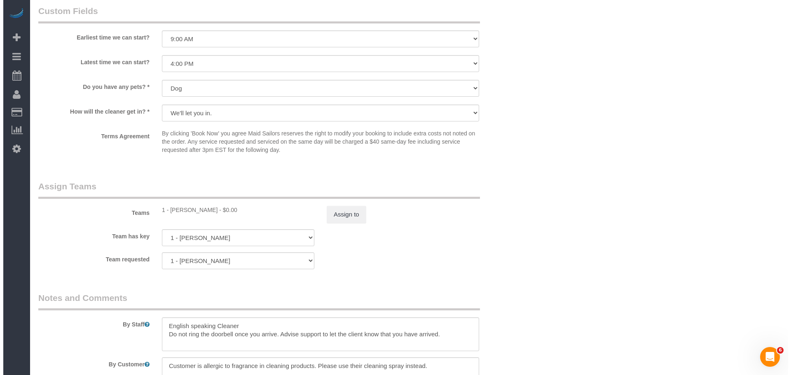
scroll to position [1071, 0]
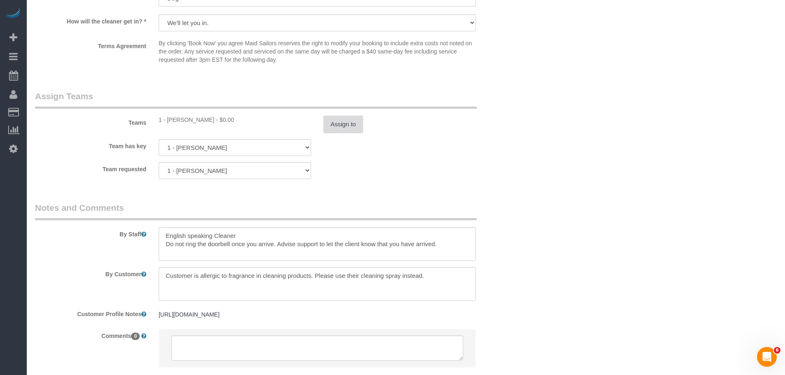
click at [346, 125] on button "Assign to" at bounding box center [343, 124] width 40 height 17
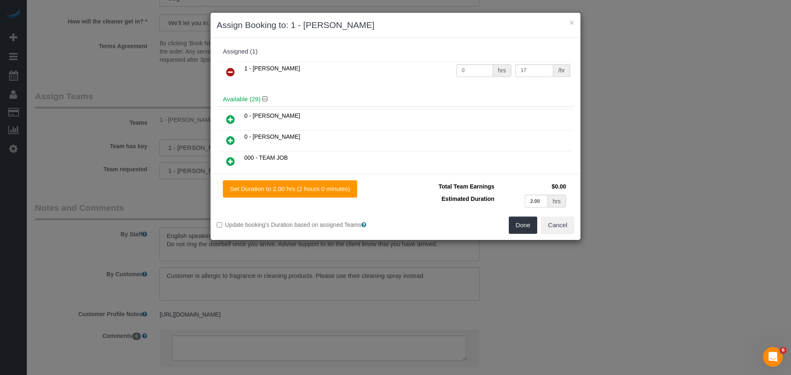
click at [229, 70] on icon at bounding box center [230, 72] width 9 height 10
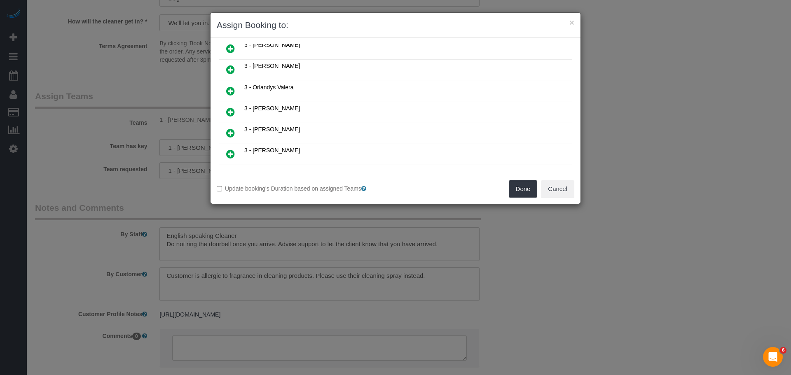
click at [236, 107] on link at bounding box center [230, 112] width 19 height 16
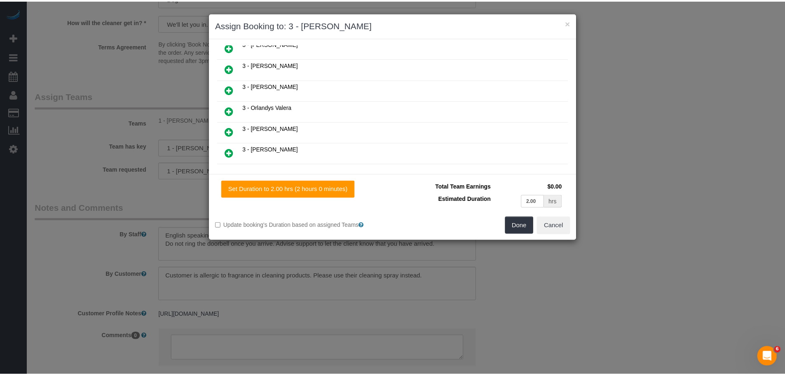
scroll to position [555, 0]
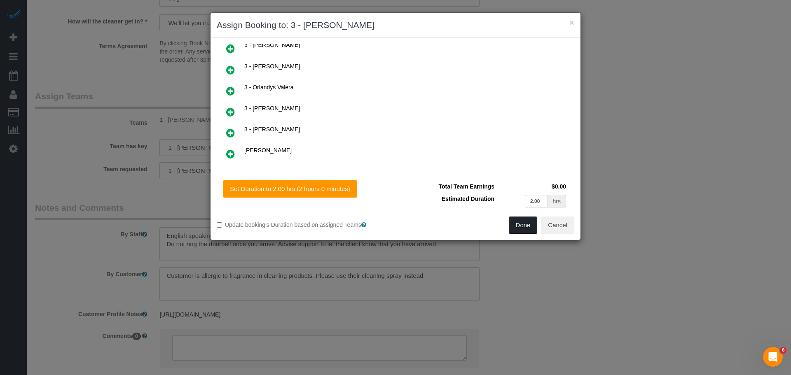
drag, startPoint x: 520, startPoint y: 225, endPoint x: 492, endPoint y: 221, distance: 28.3
click at [520, 224] on button "Done" at bounding box center [523, 225] width 29 height 17
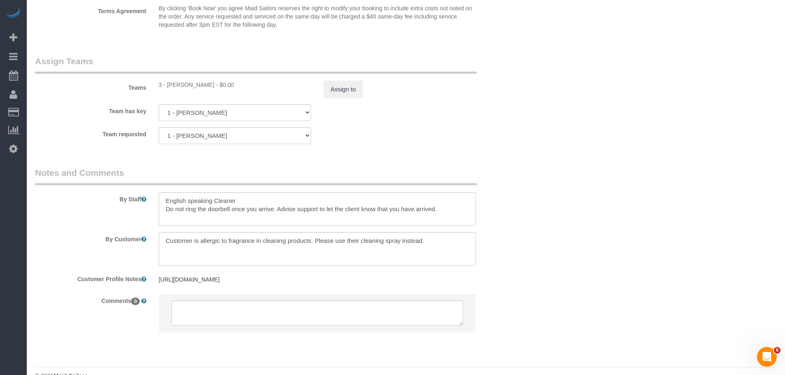
scroll to position [1131, 0]
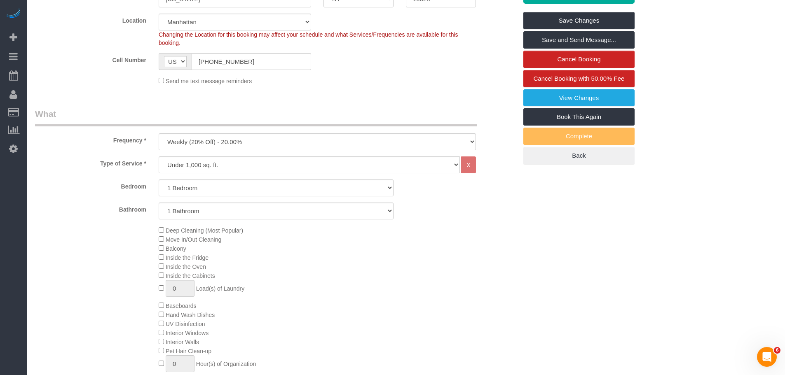
scroll to position [143, 0]
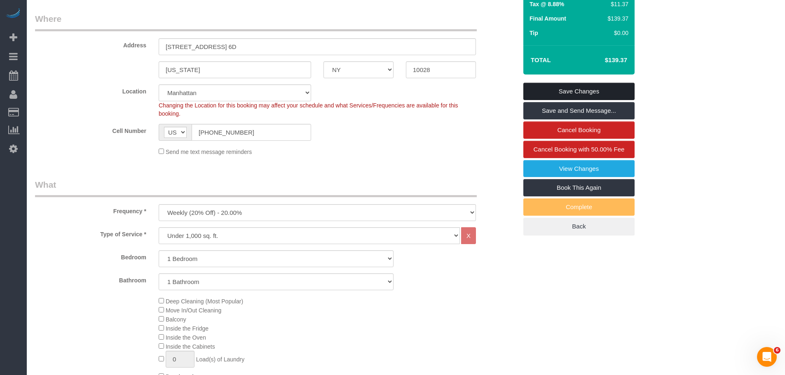
click at [582, 90] on link "Save Changes" at bounding box center [578, 91] width 111 height 17
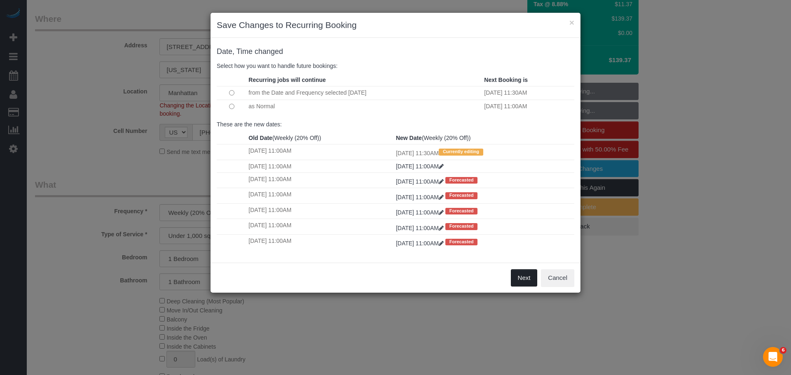
click at [521, 271] on button "Next" at bounding box center [524, 277] width 27 height 17
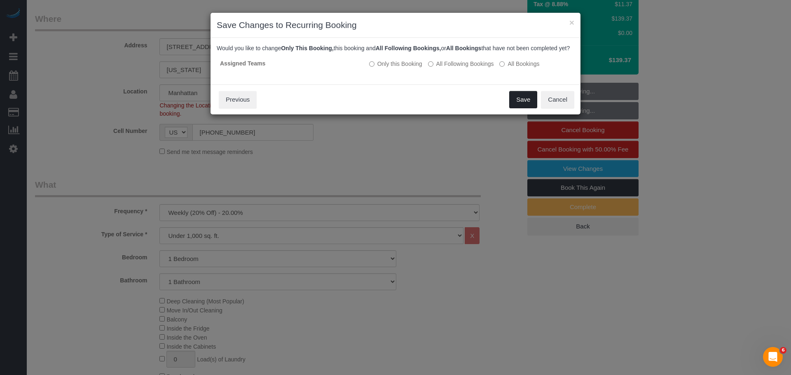
click at [523, 101] on button "Save" at bounding box center [523, 99] width 28 height 17
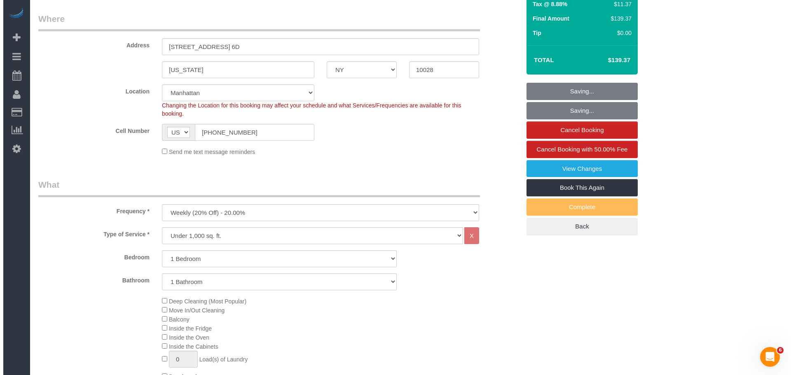
scroll to position [0, 0]
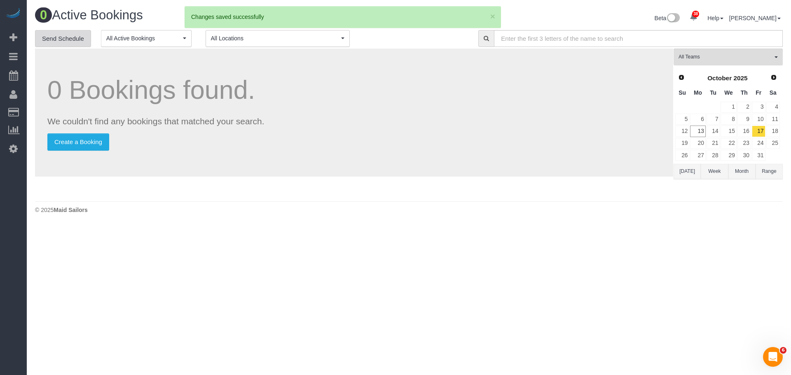
click at [60, 40] on link "Send Schedule" at bounding box center [63, 38] width 56 height 17
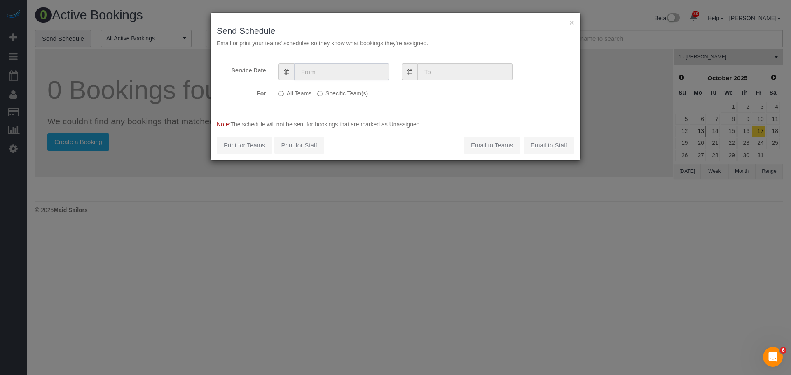
click at [327, 69] on input "text" at bounding box center [341, 71] width 95 height 17
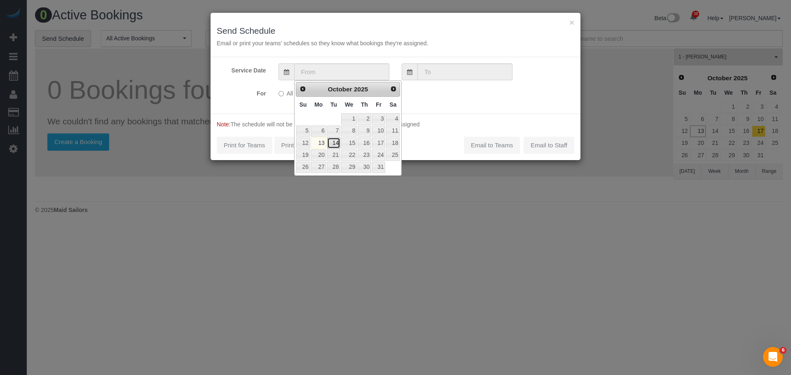
click at [335, 141] on link "14" at bounding box center [333, 143] width 13 height 11
type input "[DATE]"
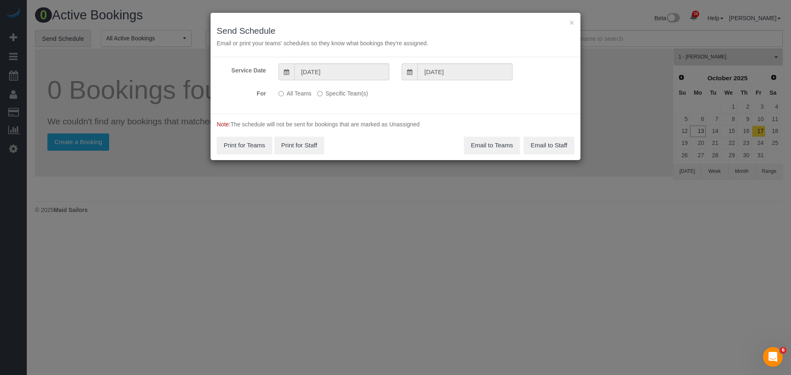
click at [330, 95] on label "Specific Team(s)" at bounding box center [342, 91] width 51 height 11
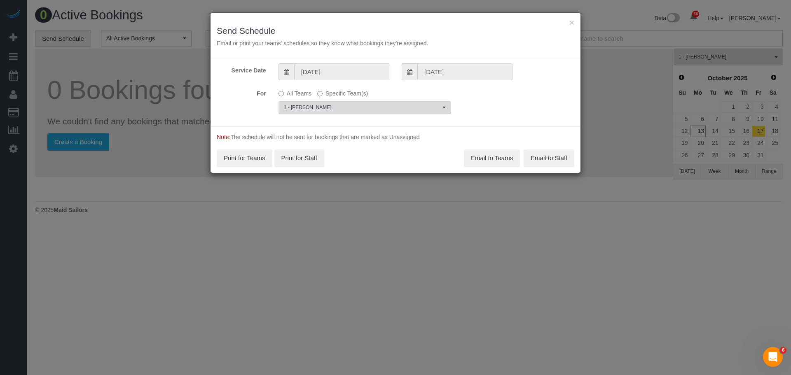
click at [346, 109] on span "1 - [PERSON_NAME]" at bounding box center [362, 107] width 157 height 7
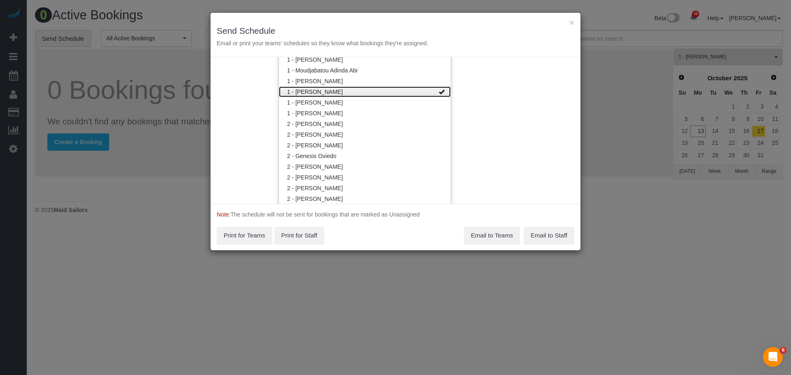
click at [380, 91] on link "1 - [PERSON_NAME]" at bounding box center [365, 91] width 172 height 11
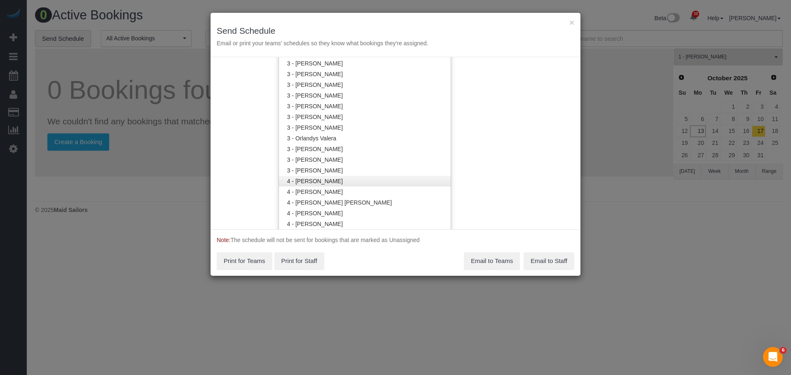
scroll to position [780, 0]
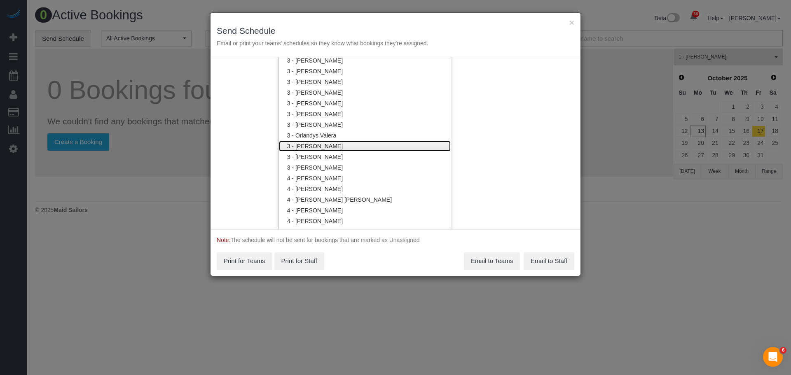
click at [367, 142] on link "3 - [PERSON_NAME]" at bounding box center [365, 146] width 172 height 11
click at [519, 119] on div "Service Date 10/14/2025 10/14/2025 For All Teams Specific Team(s) 3 - Patricia …" at bounding box center [395, 143] width 370 height 172
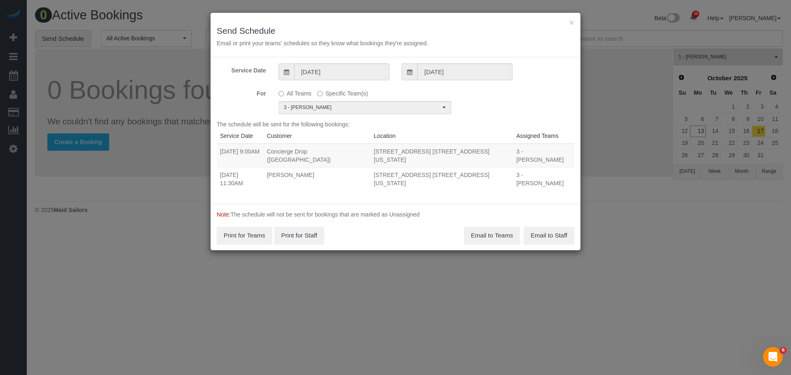
drag, startPoint x: 220, startPoint y: 150, endPoint x: 501, endPoint y: 163, distance: 281.2
click at [501, 163] on tbody "10/14/2025 9:00AM Concierge Drop (NYC) 160 Water Street, Apt. 11h, New York, NY…" at bounding box center [396, 167] width 358 height 47
copy tbody "10/14/2025 9:00AM Concierge Drop (NYC) 160 Water Street, Apt. 11h, New York, NY…"
click at [486, 227] on button "Email to Teams" at bounding box center [492, 235] width 56 height 17
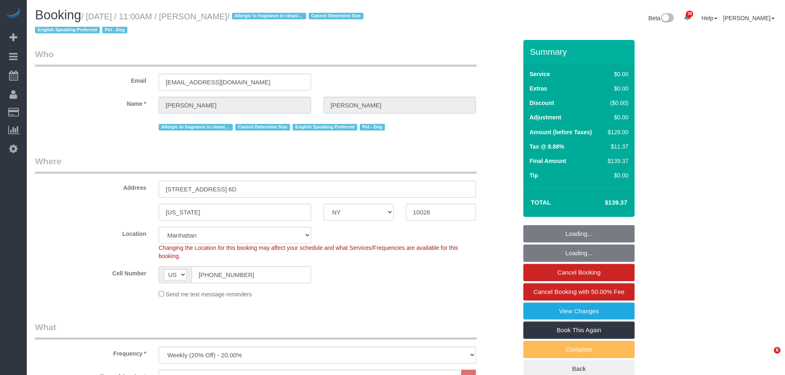
select select "NY"
select select "number:57"
select select "number:76"
select select "number:13"
select select "number:5"
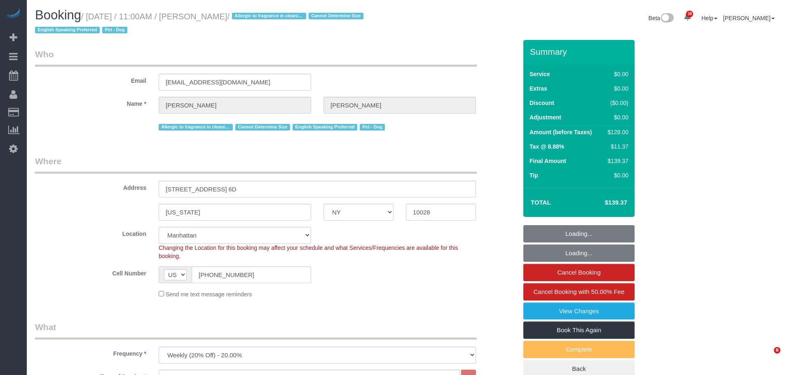
select select "spot1"
select select "1"
